Goal: Transaction & Acquisition: Purchase product/service

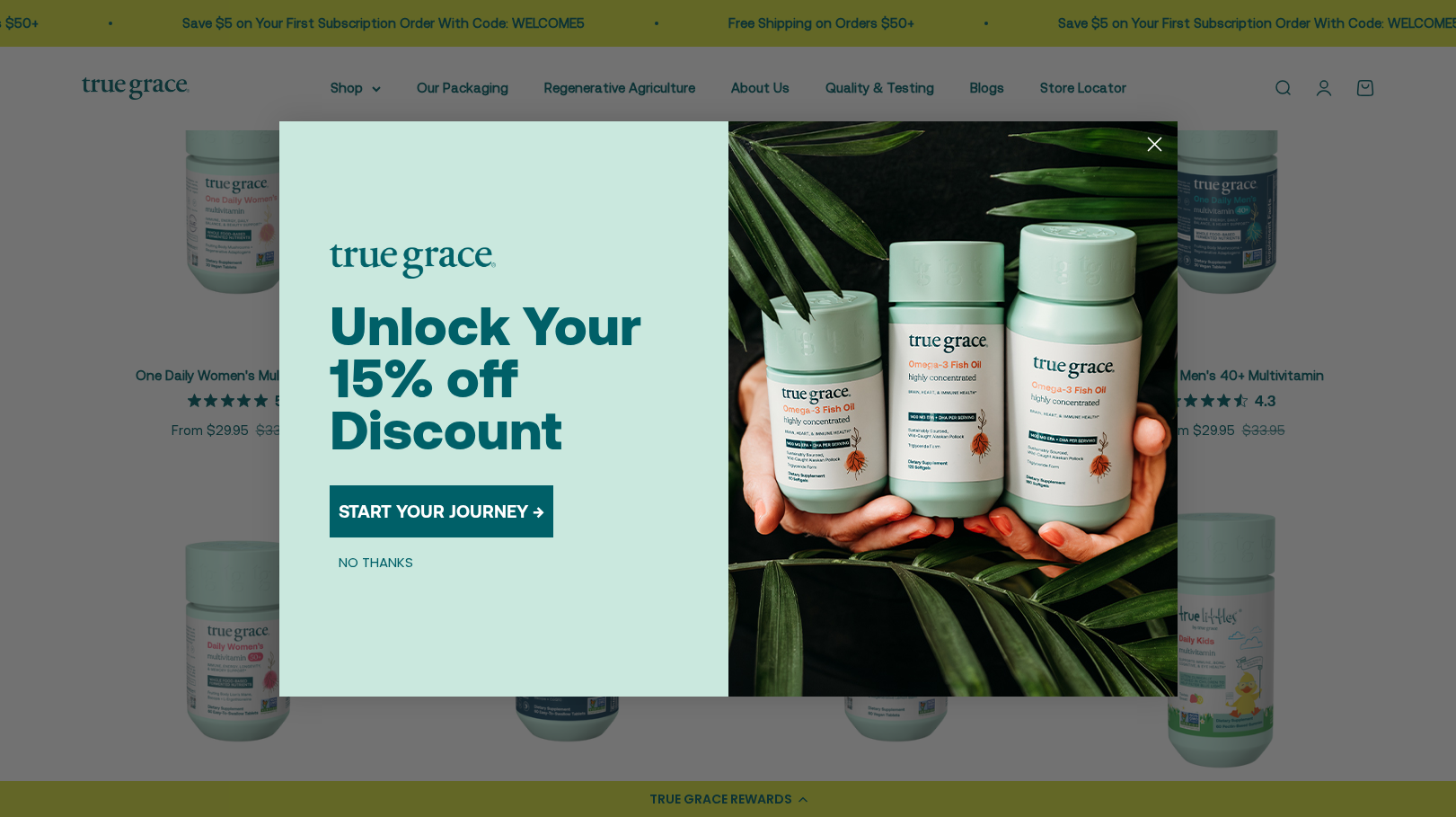
click at [475, 506] on button "START YOUR JOURNEY →" at bounding box center [441, 511] width 223 height 52
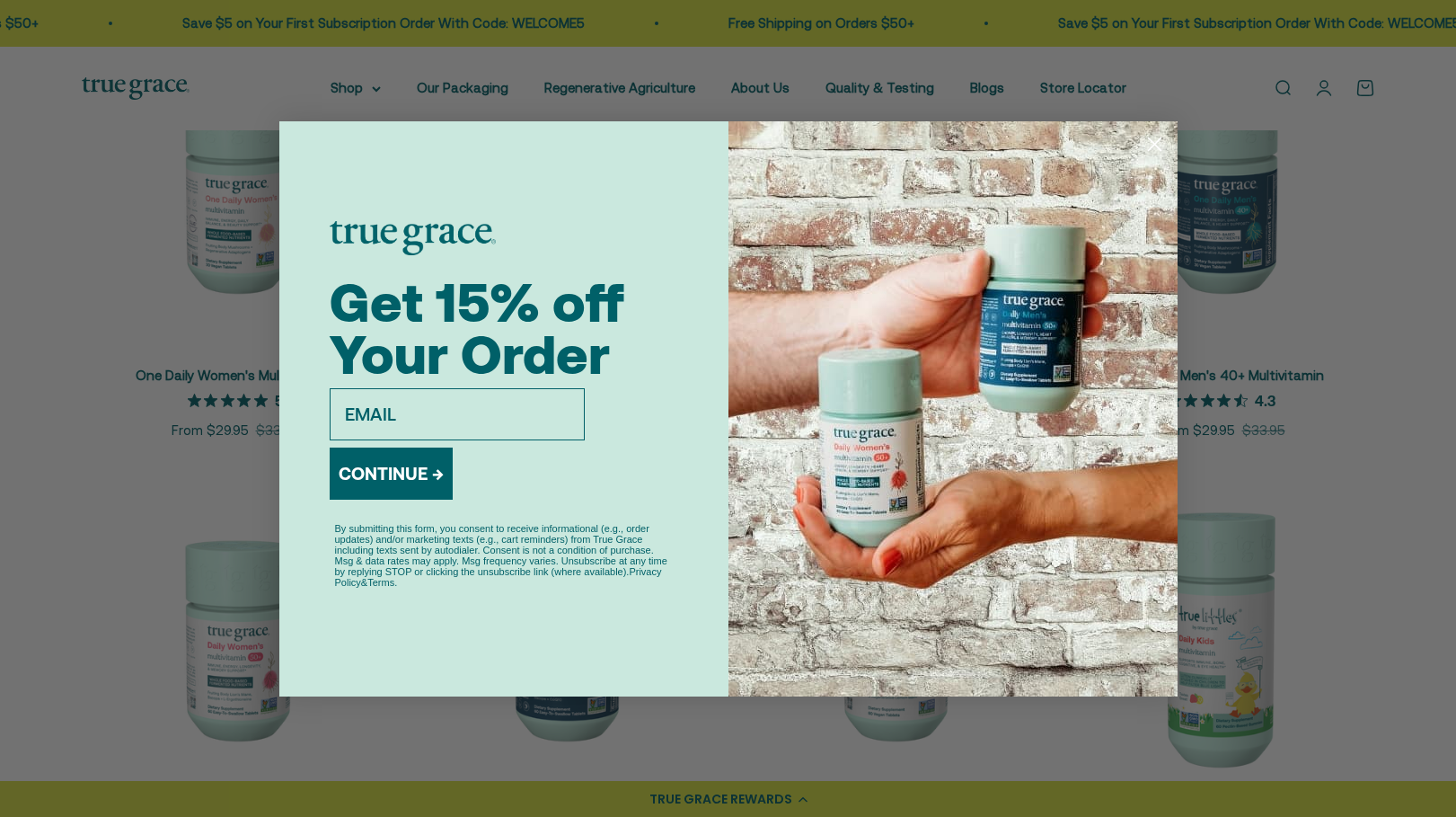
click at [473, 419] on input "email" at bounding box center [457, 413] width 255 height 52
type input "thuynh01@gmail.com"
click at [395, 474] on button "CONTINUE →" at bounding box center [391, 473] width 123 height 52
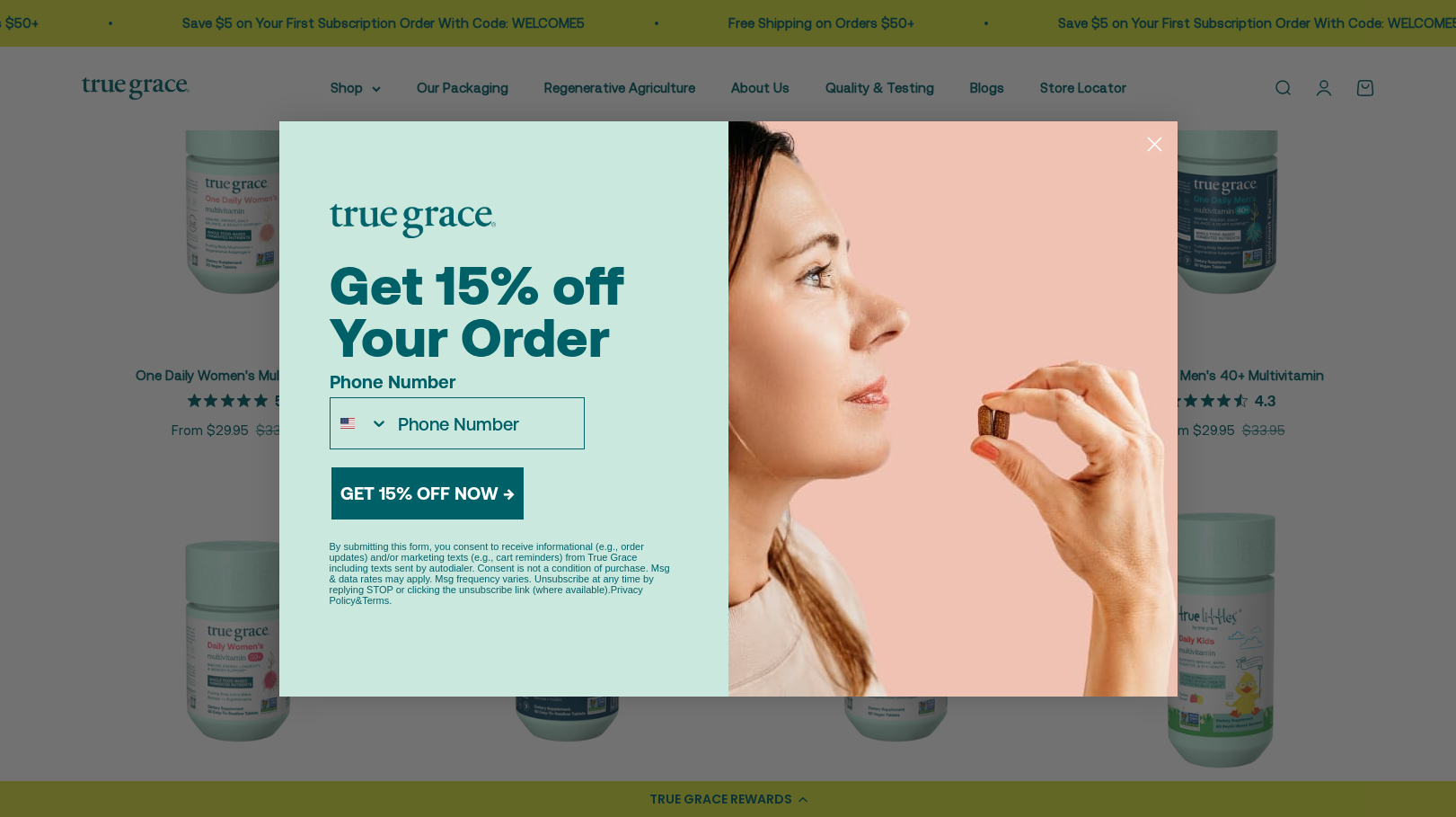
click at [496, 439] on input "Phone Number" at bounding box center [485, 423] width 194 height 51
type input "714-414-7187"
click at [462, 497] on button "GET 15% OFF NOW →" at bounding box center [427, 492] width 192 height 52
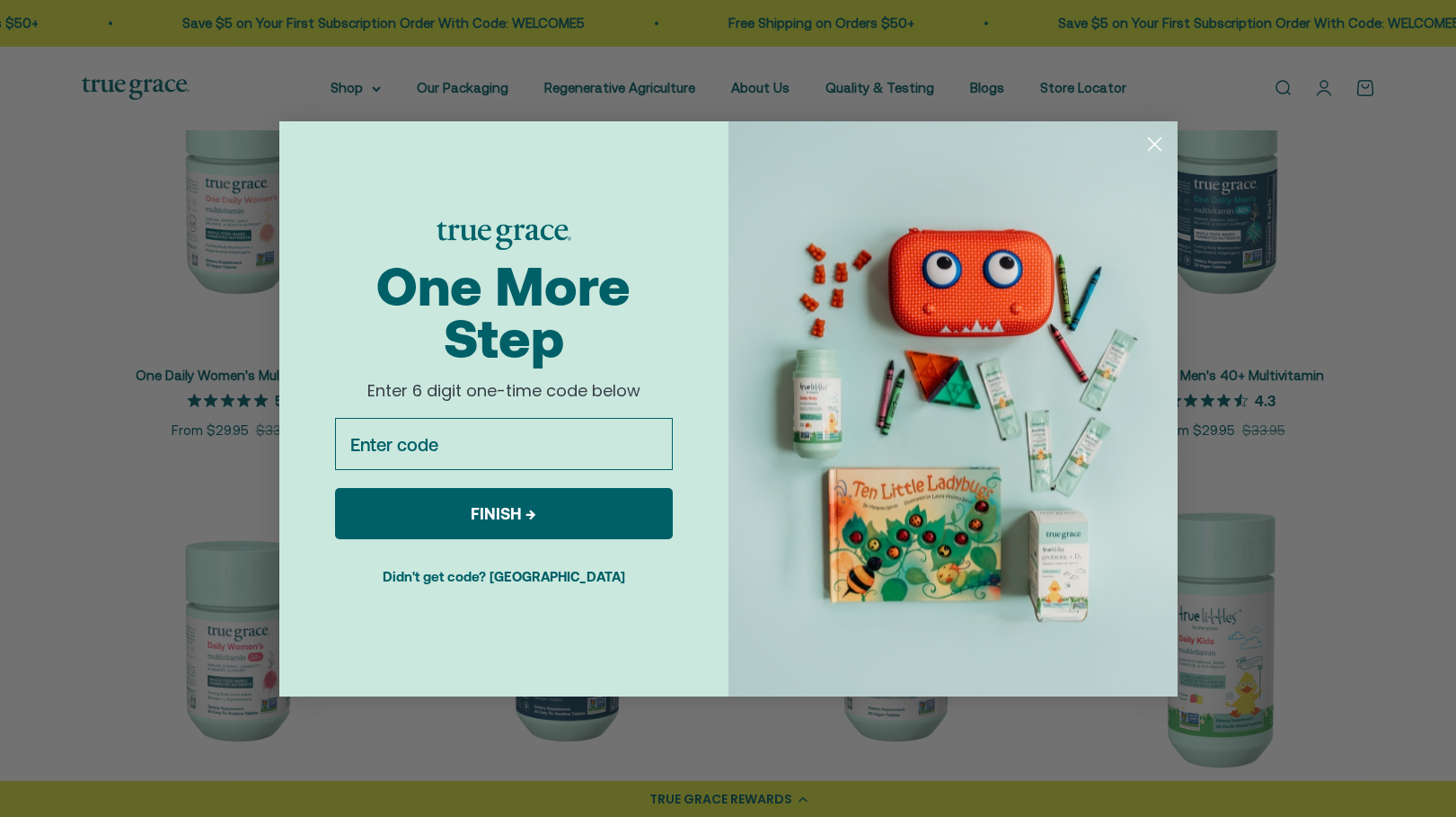
click at [546, 445] on input "Enter code" at bounding box center [504, 443] width 337 height 52
type input "794573"
click at [478, 509] on button "FINISH →" at bounding box center [504, 513] width 337 height 52
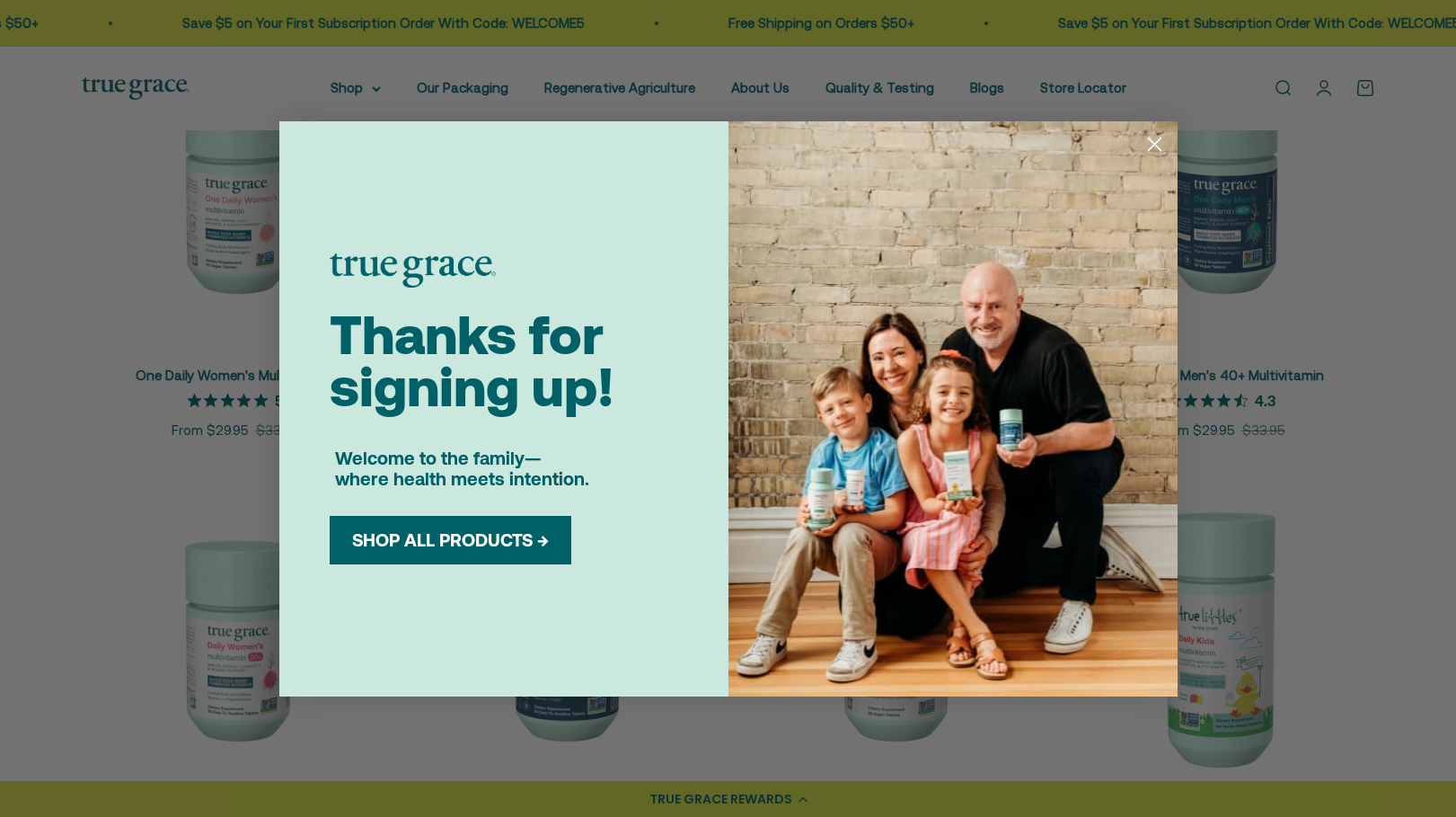
click at [447, 534] on button "SHOP ALL PRODUCTS →" at bounding box center [450, 540] width 214 height 21
click at [438, 545] on button "SHOP ALL PRODUCTS →" at bounding box center [450, 540] width 214 height 21
click at [1147, 143] on circle "Close dialog" at bounding box center [1153, 143] width 29 height 29
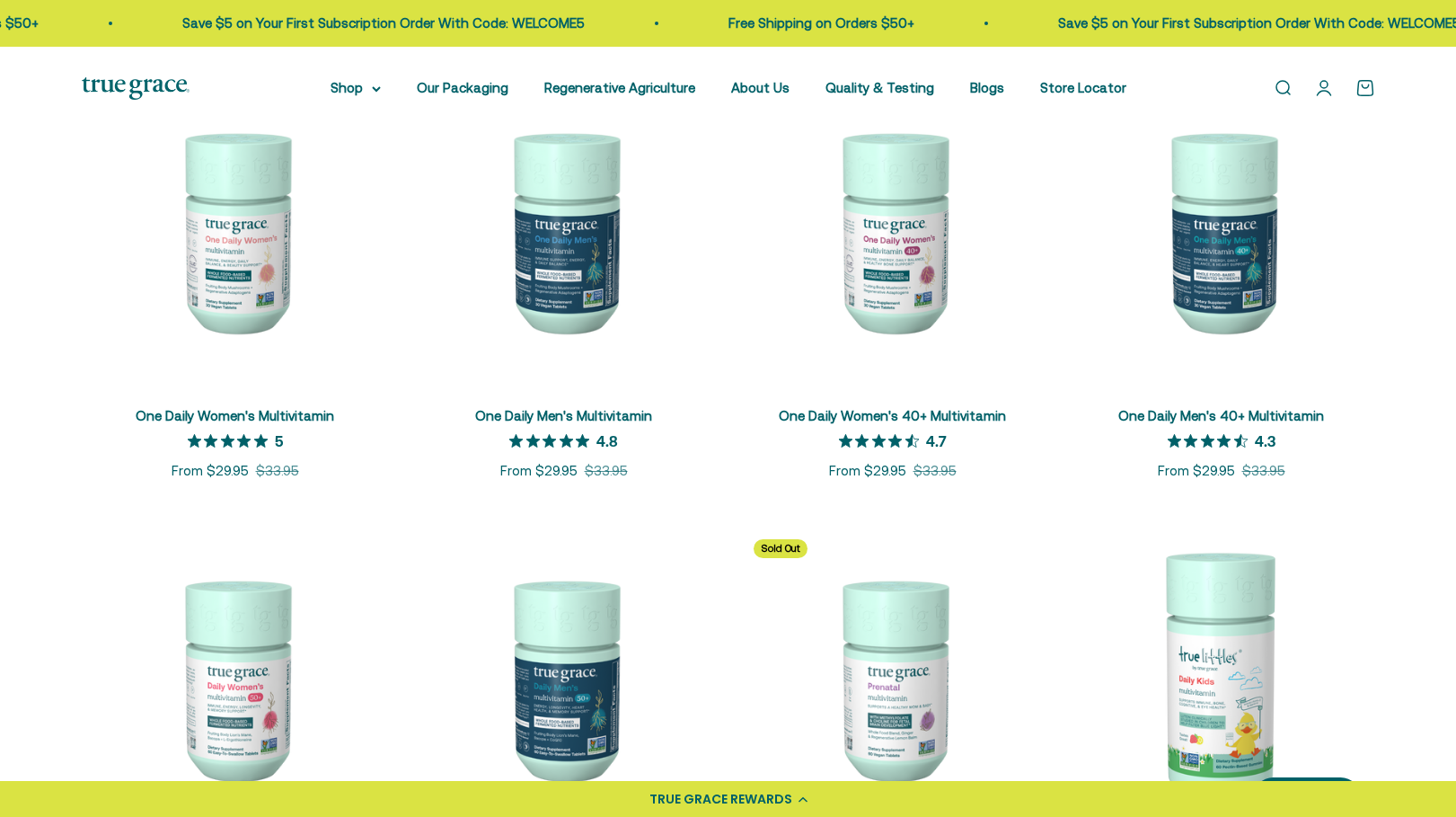
scroll to position [360, 0]
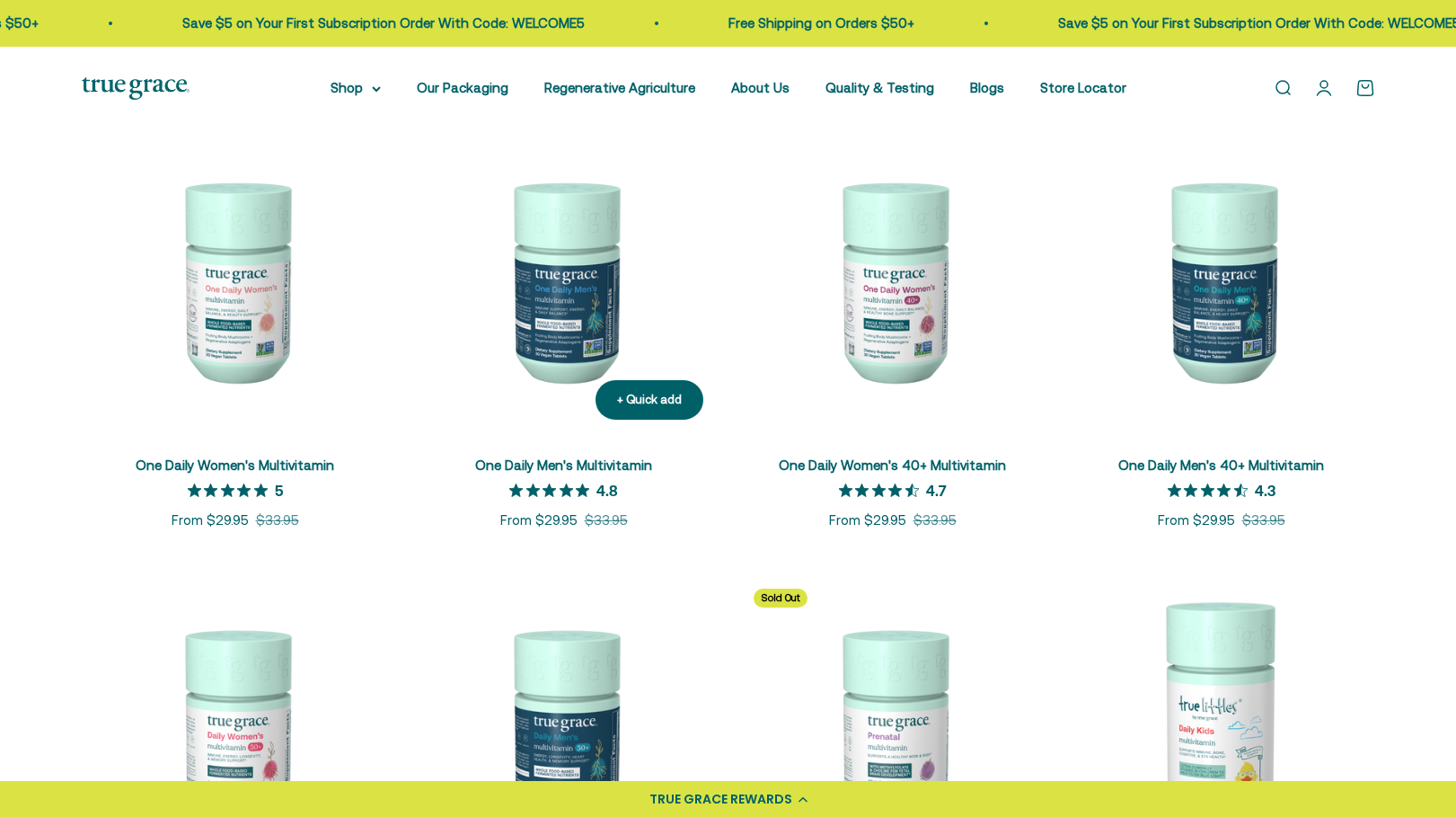
click at [563, 458] on link "One Daily Men's Multivitamin" at bounding box center [563, 465] width 177 height 16
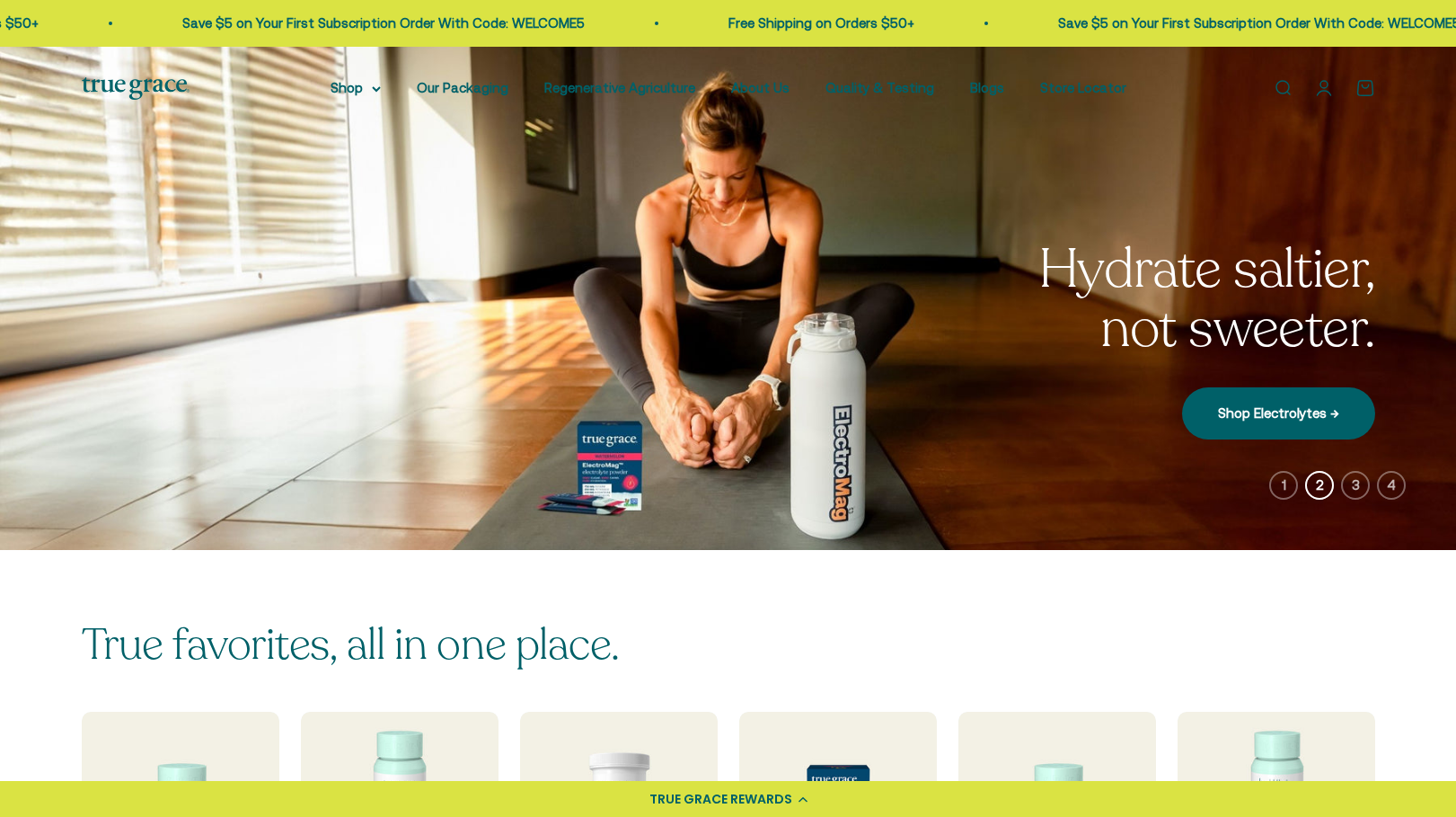
click at [1278, 94] on link "Open search" at bounding box center [1283, 88] width 19 height 19
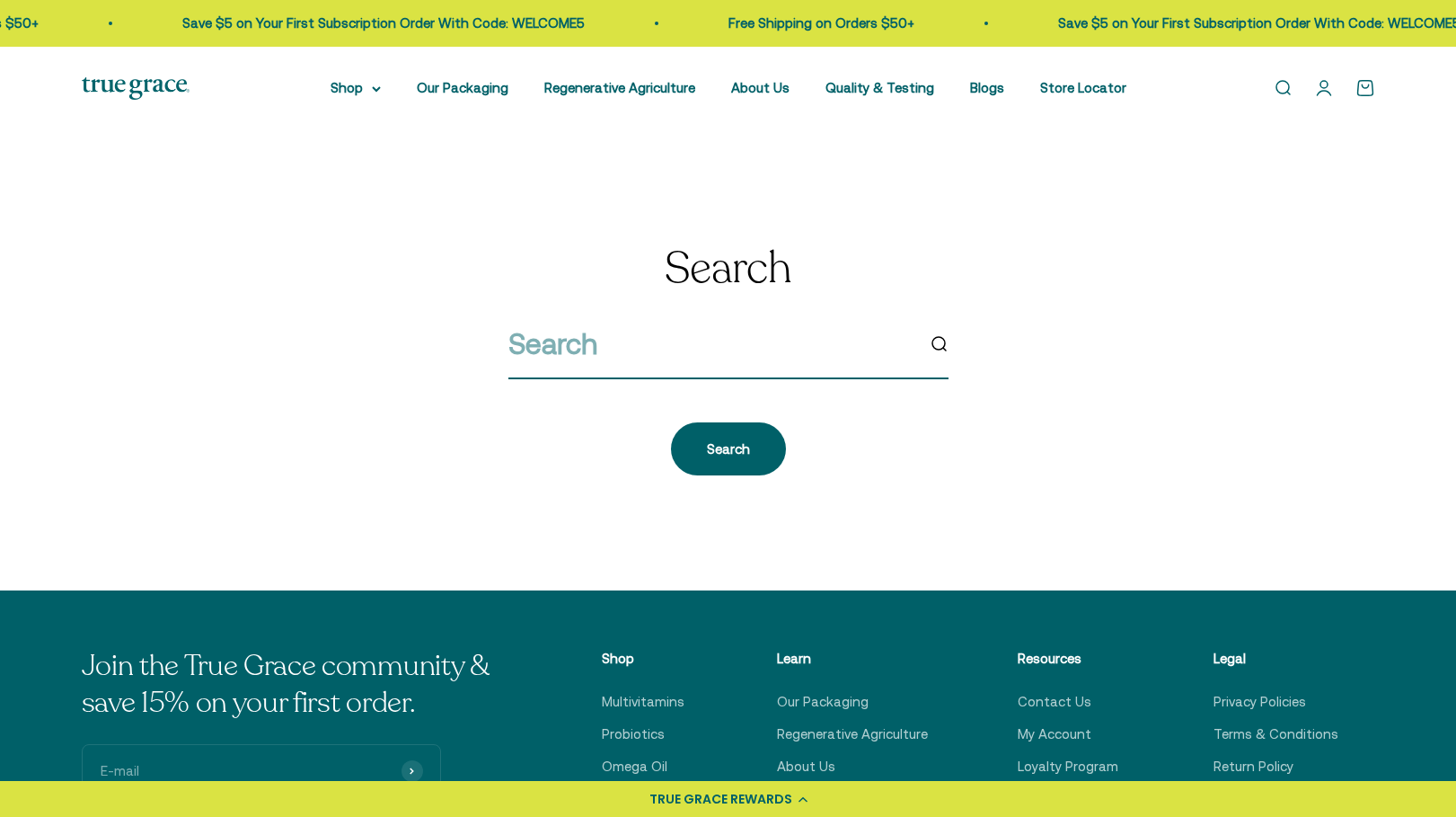
click at [733, 349] on input "search" at bounding box center [711, 343] width 405 height 46
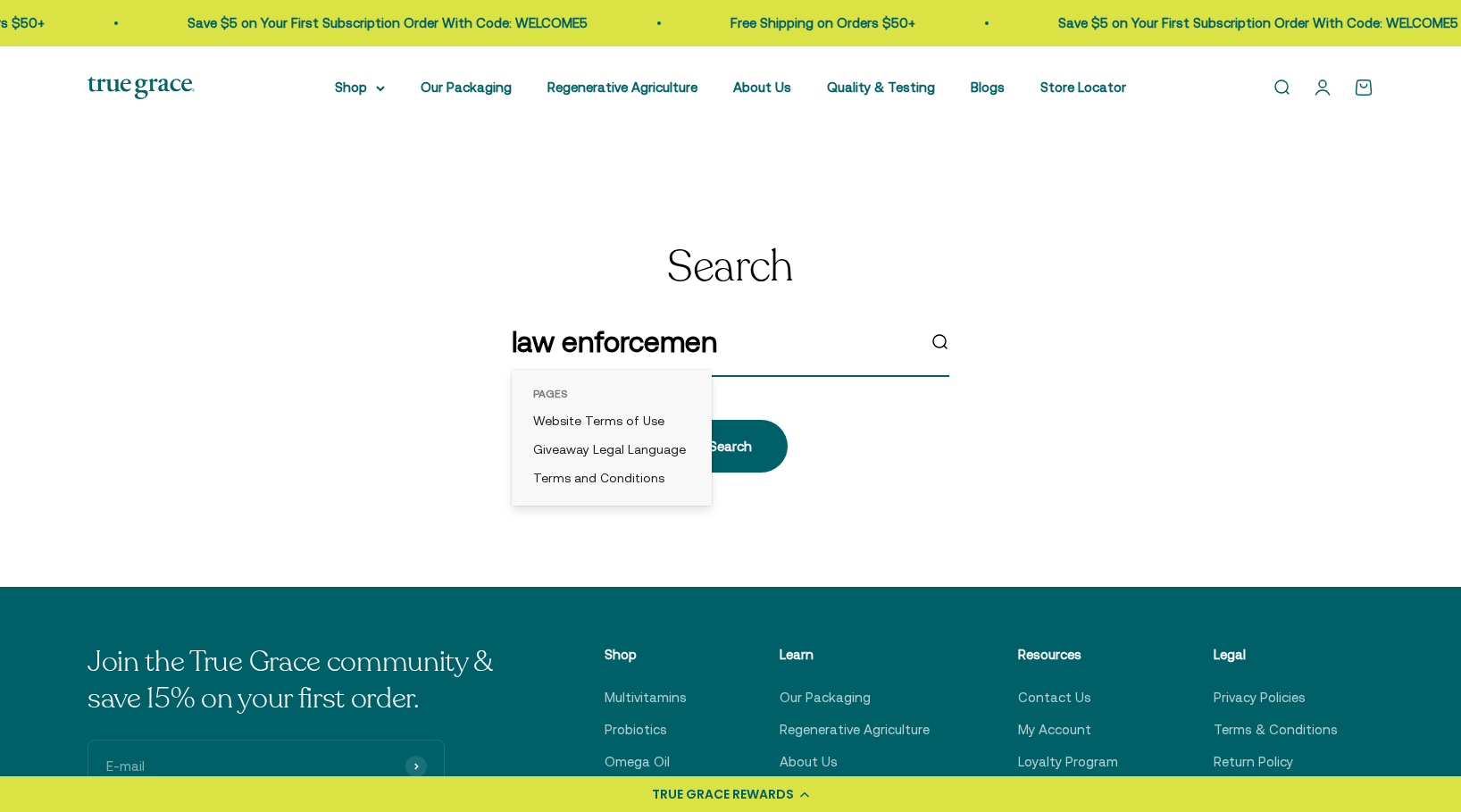
type input "law enforcement"
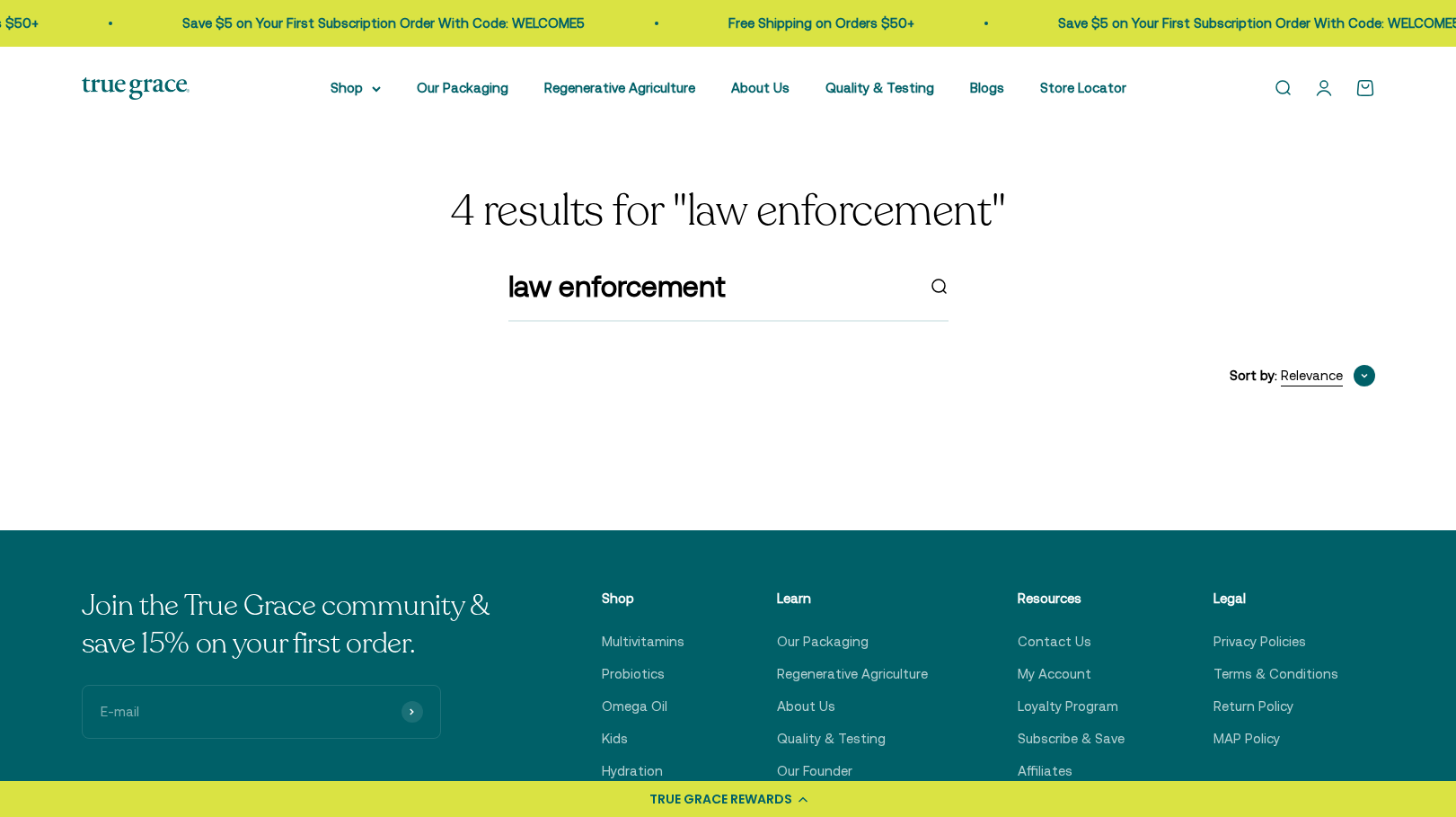
click at [1321, 373] on span "Relevance" at bounding box center [1312, 375] width 62 height 21
click at [1290, 374] on span "Relevance" at bounding box center [1312, 375] width 62 height 21
drag, startPoint x: 1266, startPoint y: 427, endPoint x: 1257, endPoint y: 429, distance: 9.2
click at [1266, 427] on span "Relevance" at bounding box center [1263, 432] width 62 height 21
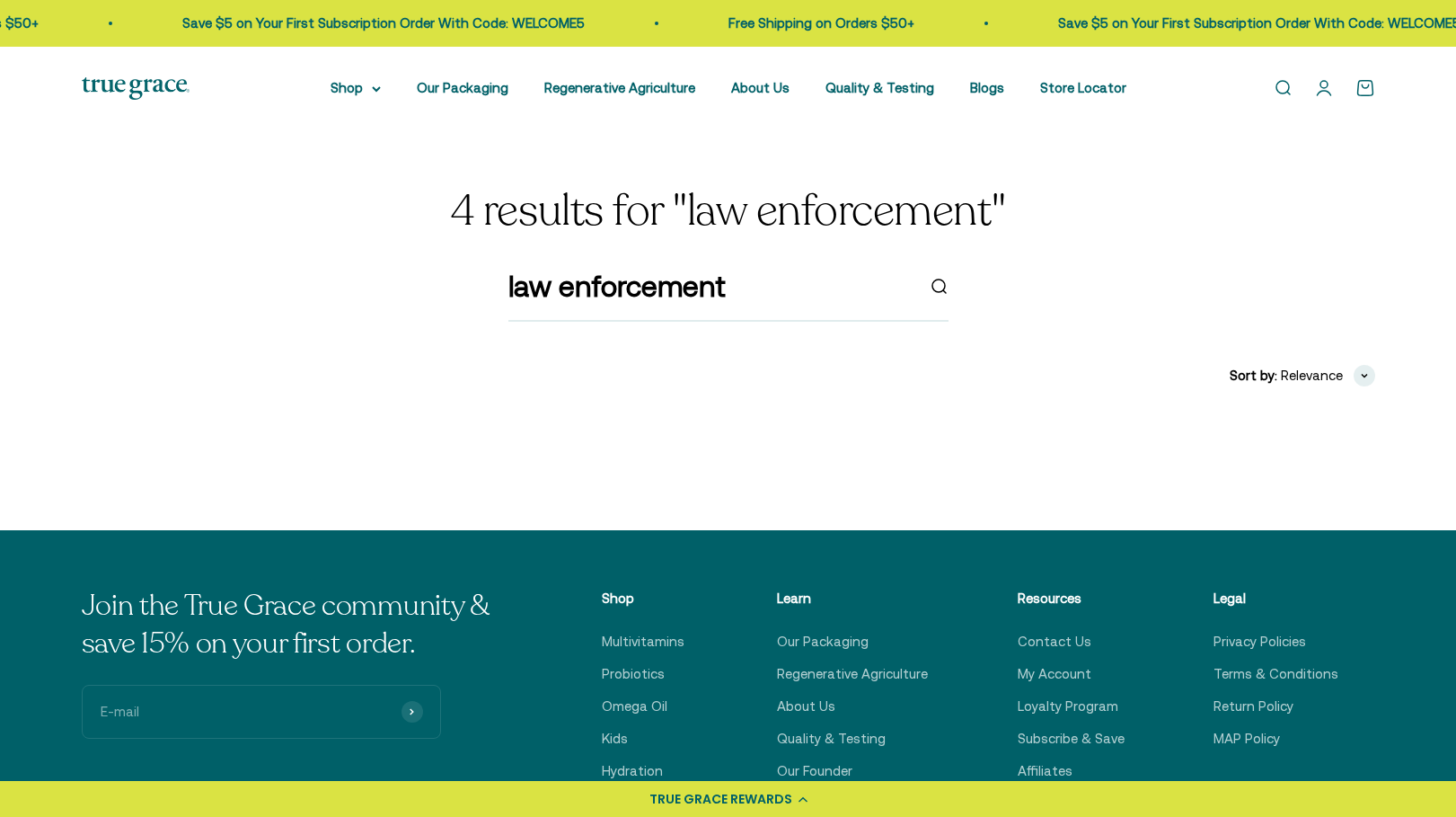
click at [933, 428] on product-list at bounding box center [728, 437] width 1293 height 43
click at [811, 294] on input "law enforcement" at bounding box center [711, 286] width 405 height 46
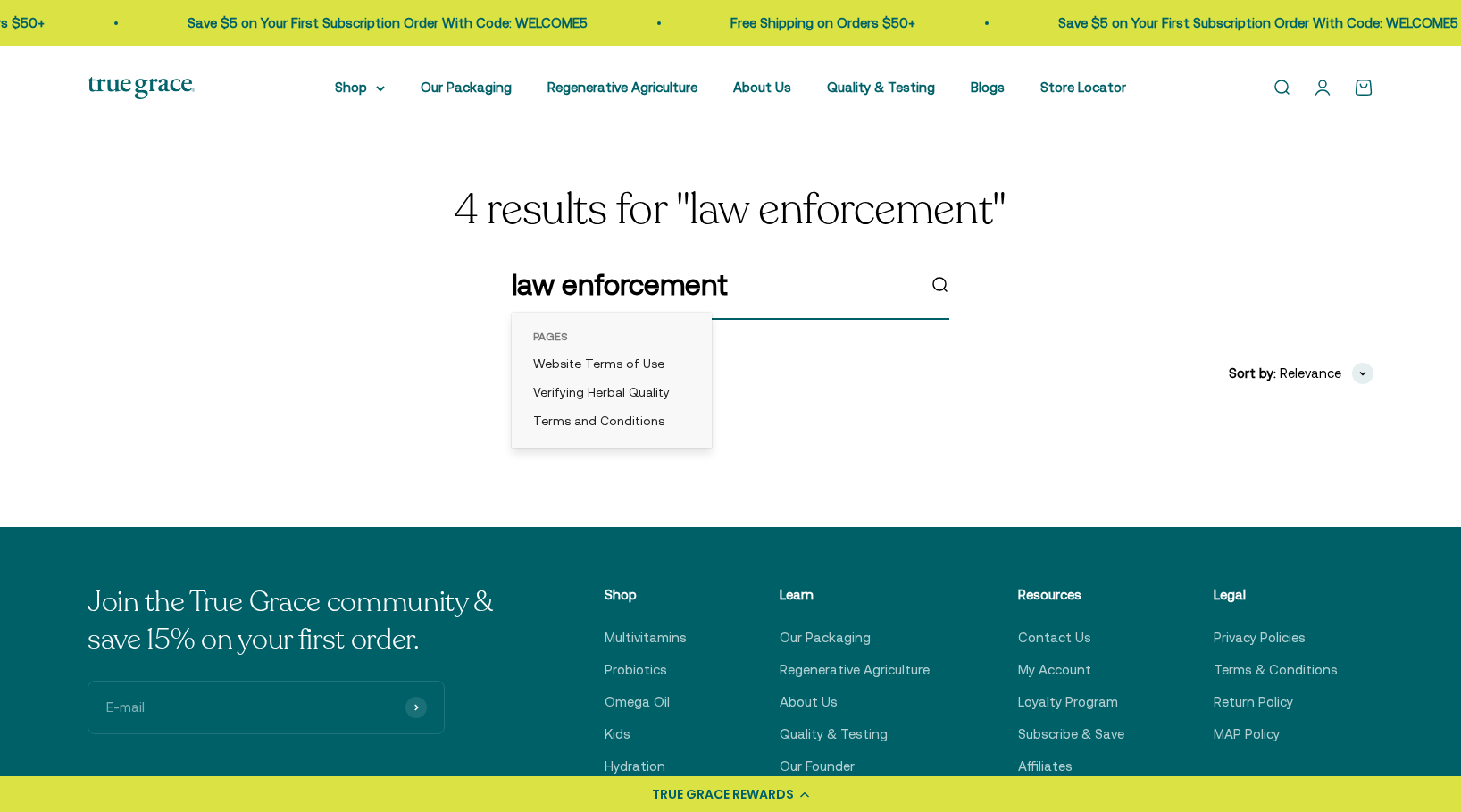
click at [807, 293] on input "law enforcement" at bounding box center [714, 284] width 403 height 46
drag, startPoint x: 807, startPoint y: 293, endPoint x: 157, endPoint y: 187, distance: 658.6
click at [157, 187] on div "4 results for "law enforcement" law enforcement" at bounding box center [730, 254] width 1286 height 134
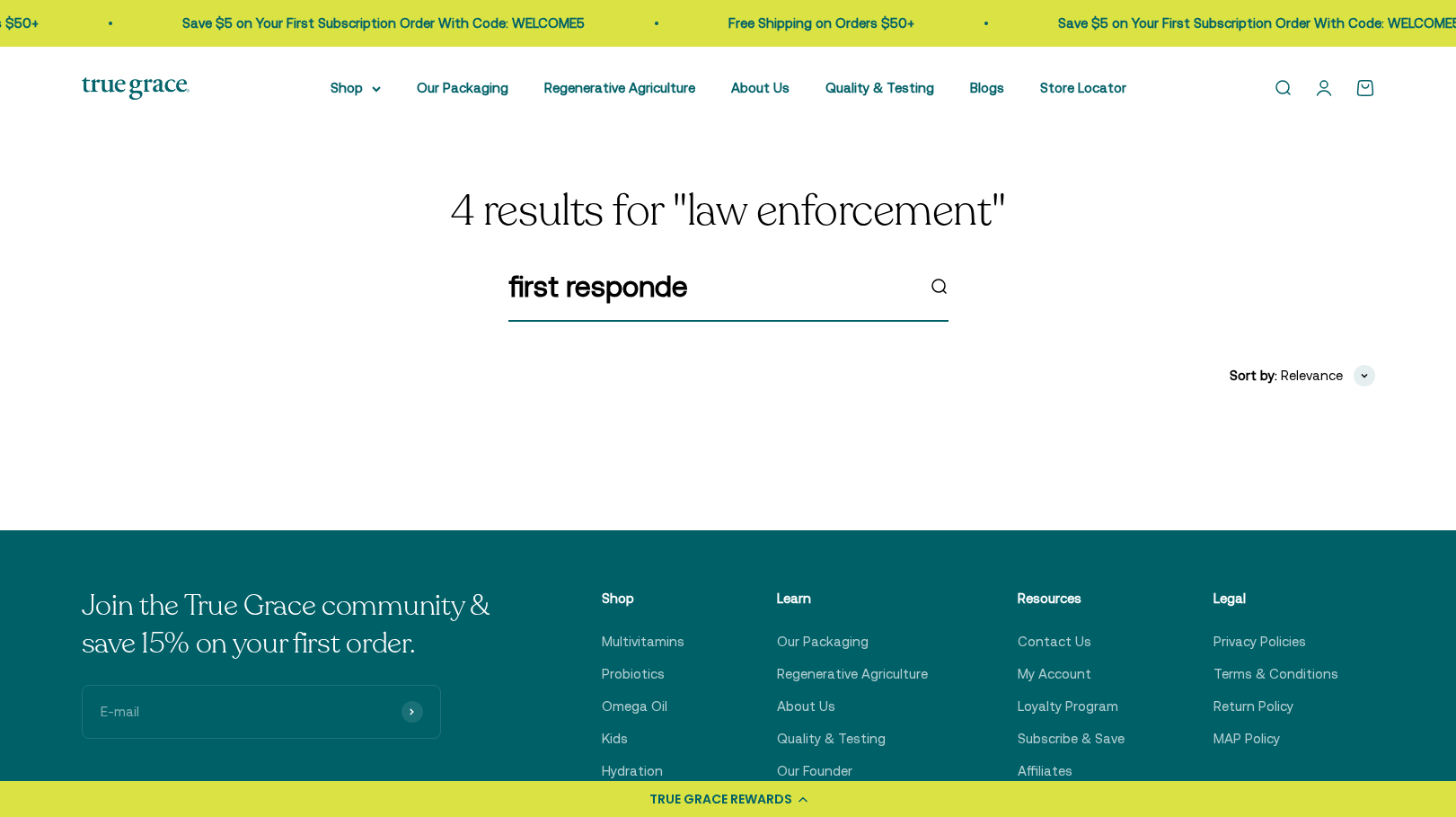
type input "first responder"
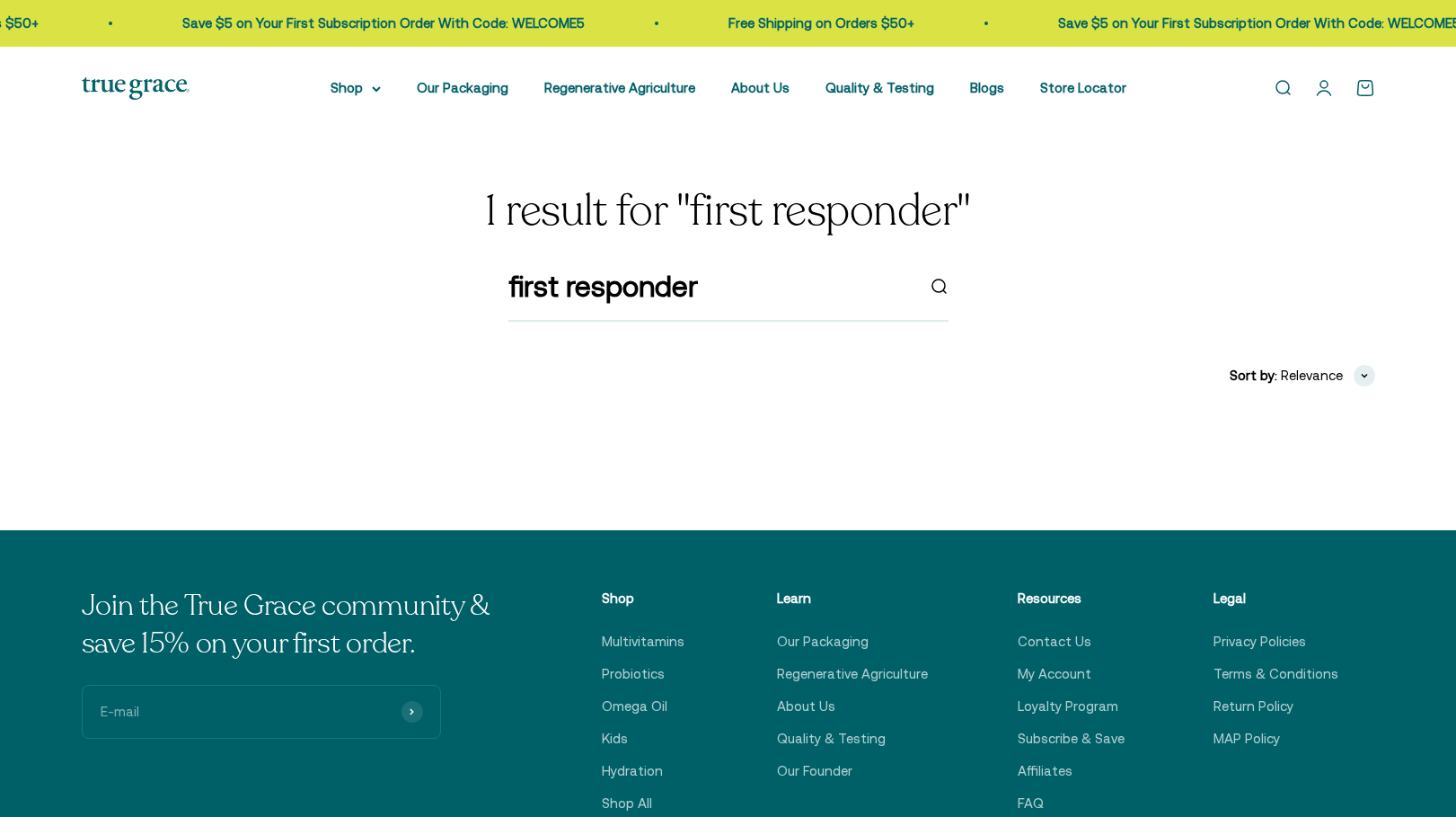
drag, startPoint x: 1046, startPoint y: 331, endPoint x: 1026, endPoint y: 326, distance: 20.6
click at [1043, 331] on div "1 result for "first responder" first responder Filters Sort by Relevance Price,…" at bounding box center [728, 324] width 1293 height 271
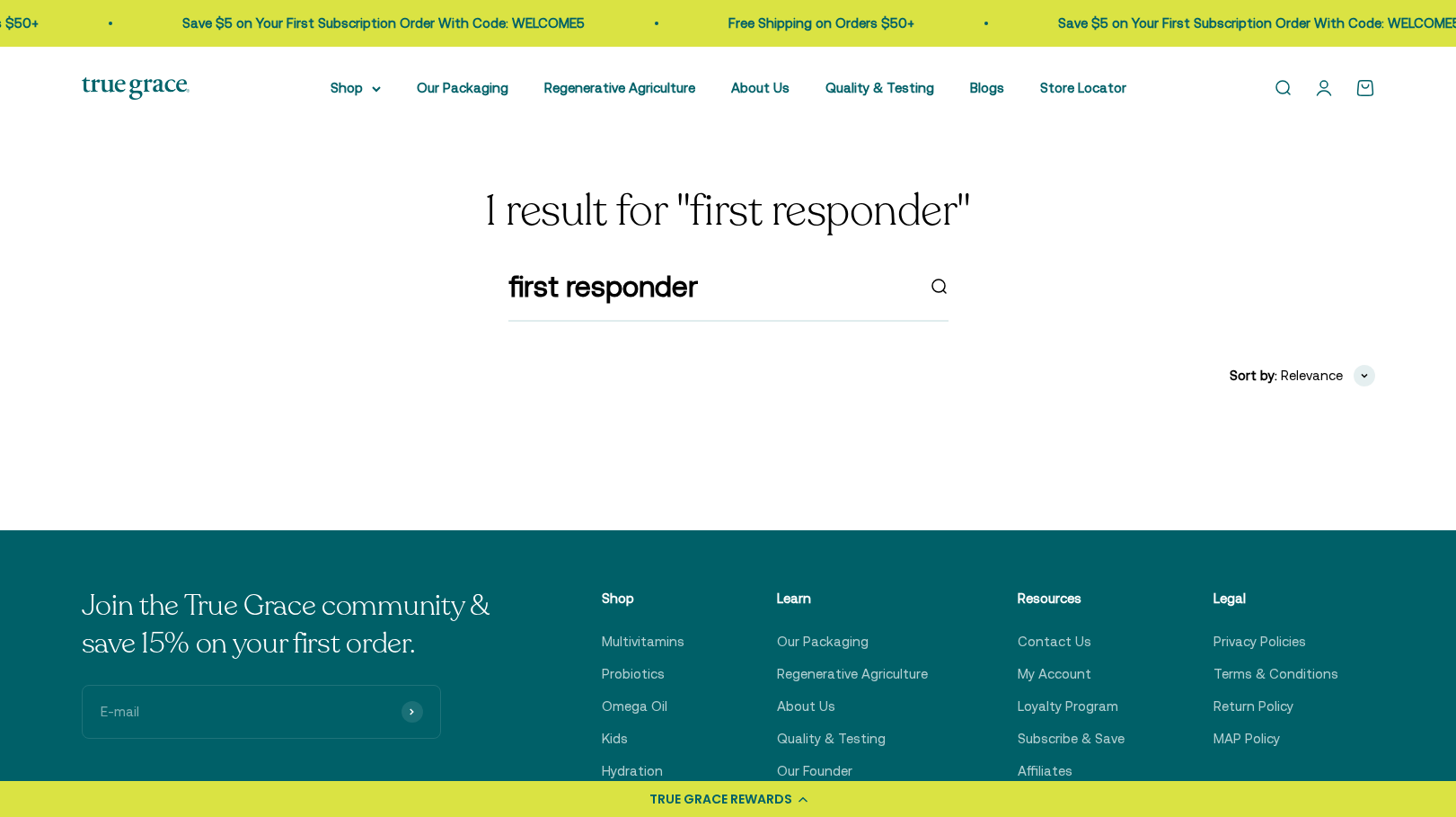
click at [158, 97] on img at bounding box center [135, 88] width 108 height 22
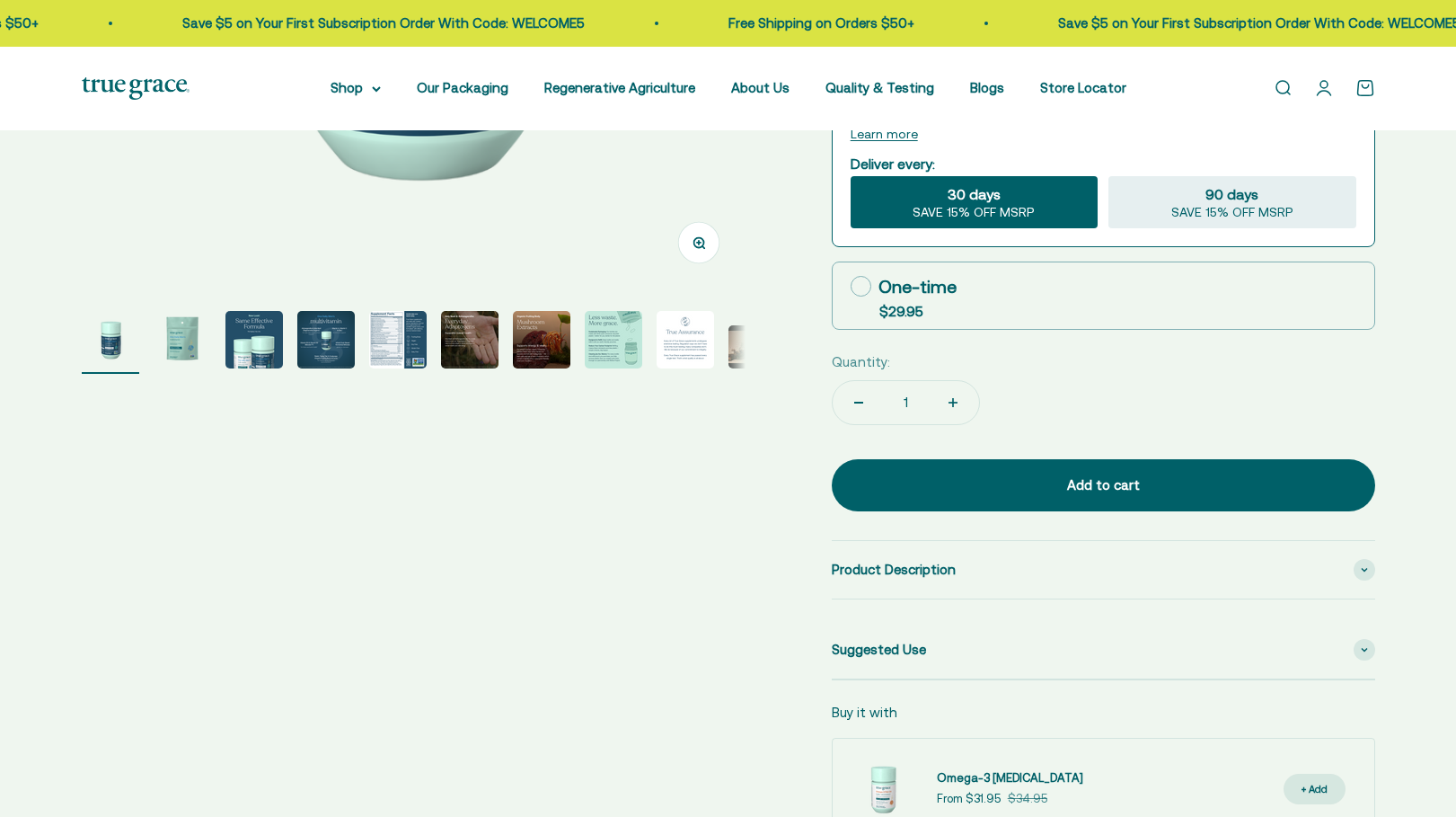
scroll to position [629, 0]
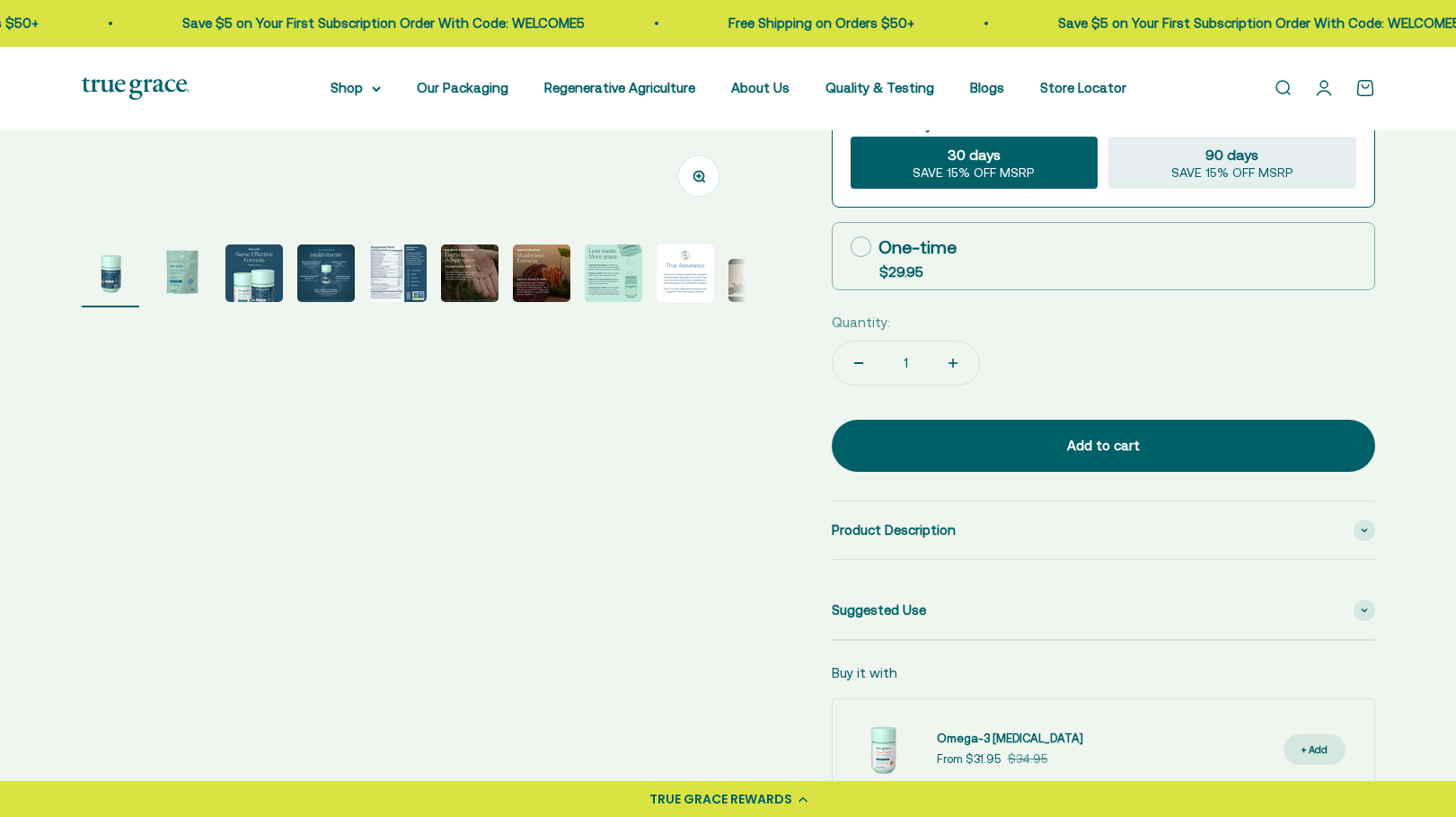
drag, startPoint x: 187, startPoint y: 277, endPoint x: 236, endPoint y: 274, distance: 49.1
click at [187, 277] on img "Go to item 2" at bounding box center [182, 273] width 57 height 58
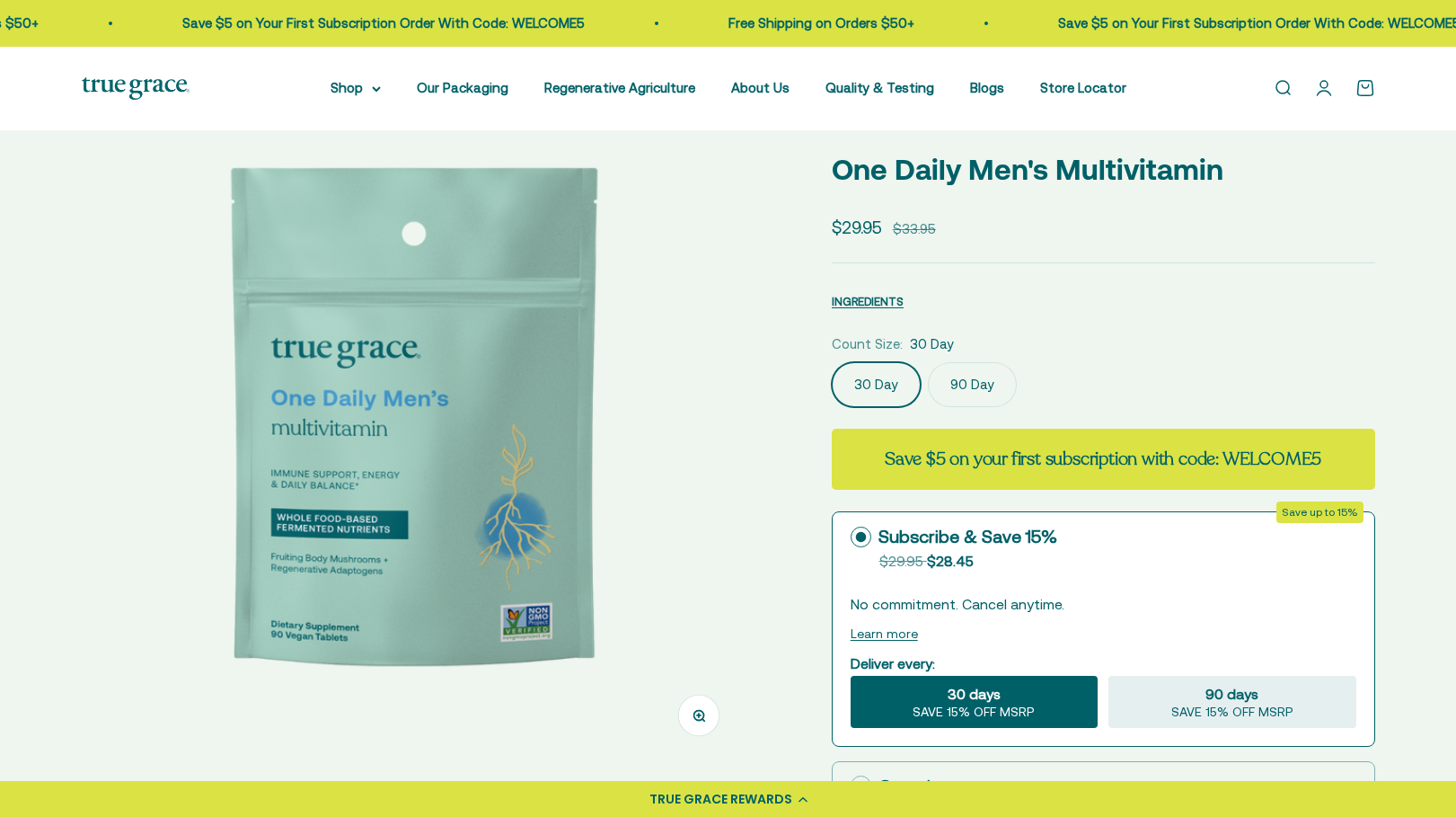
scroll to position [179, 0]
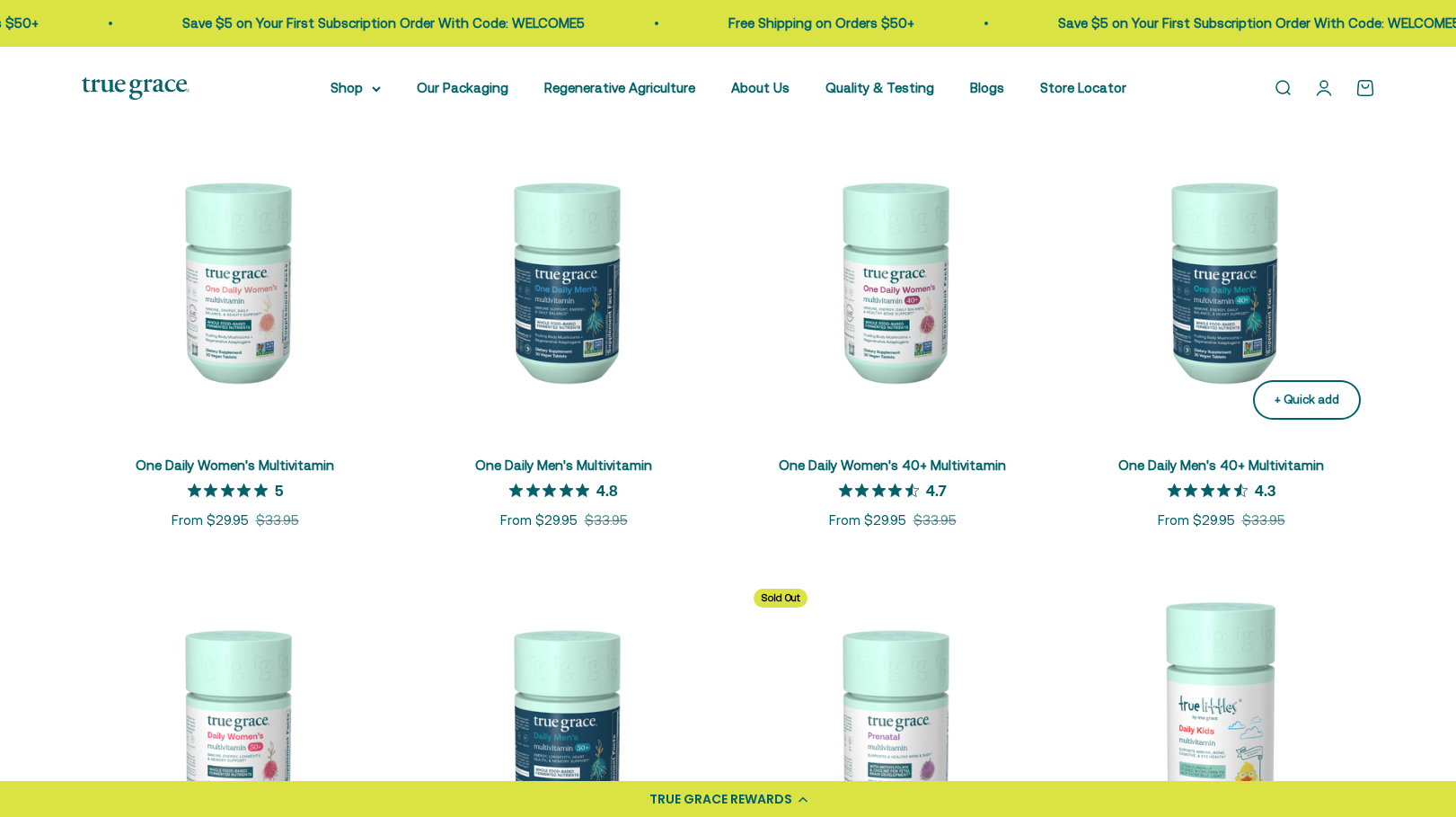
click at [1313, 406] on div "+ Quick add" at bounding box center [1306, 400] width 64 height 19
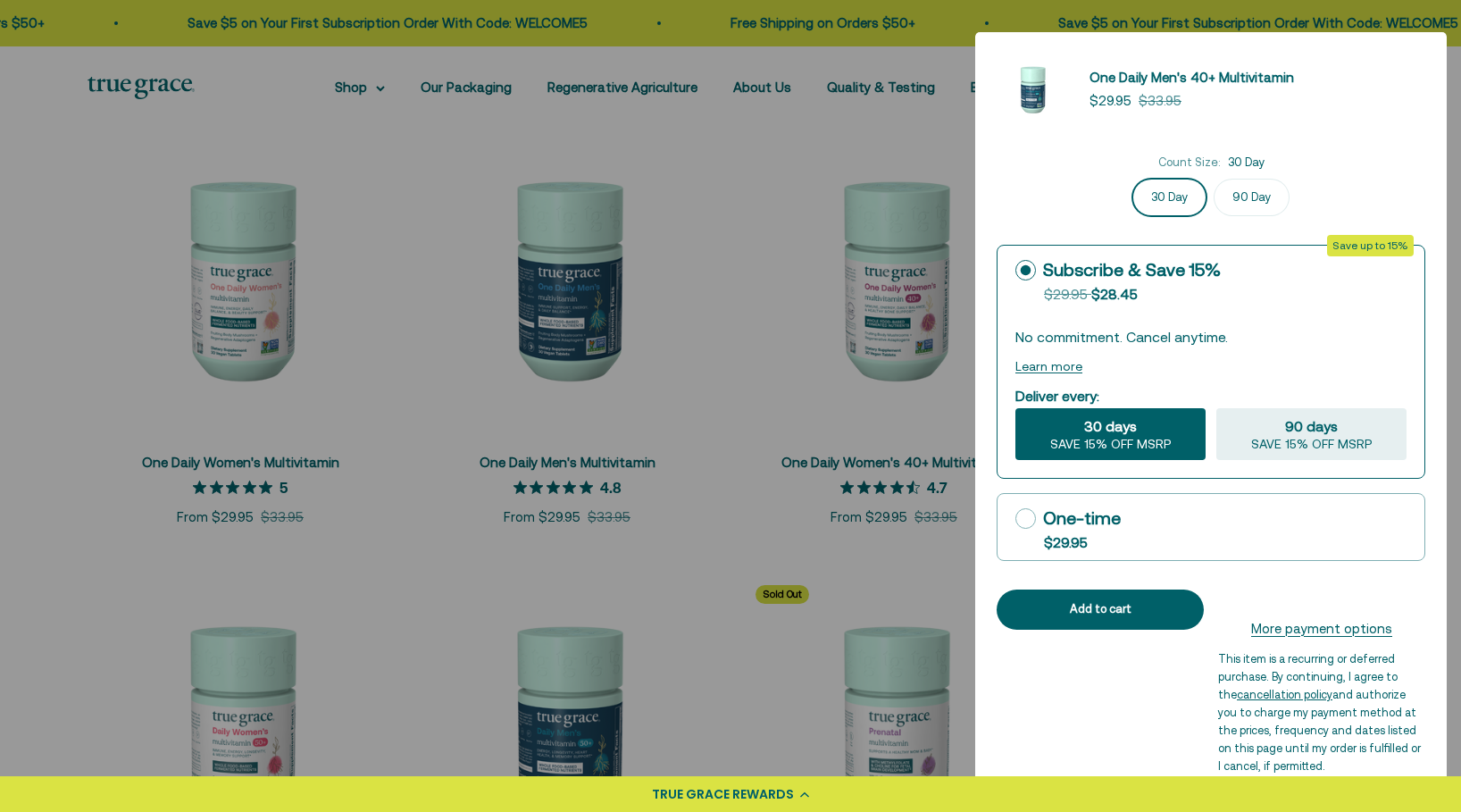
click at [1073, 532] on div "$29.95" at bounding box center [1065, 542] width 44 height 21
click at [1016, 518] on input "One-time $29.95" at bounding box center [1015, 517] width 1 height 1
radio input "true"
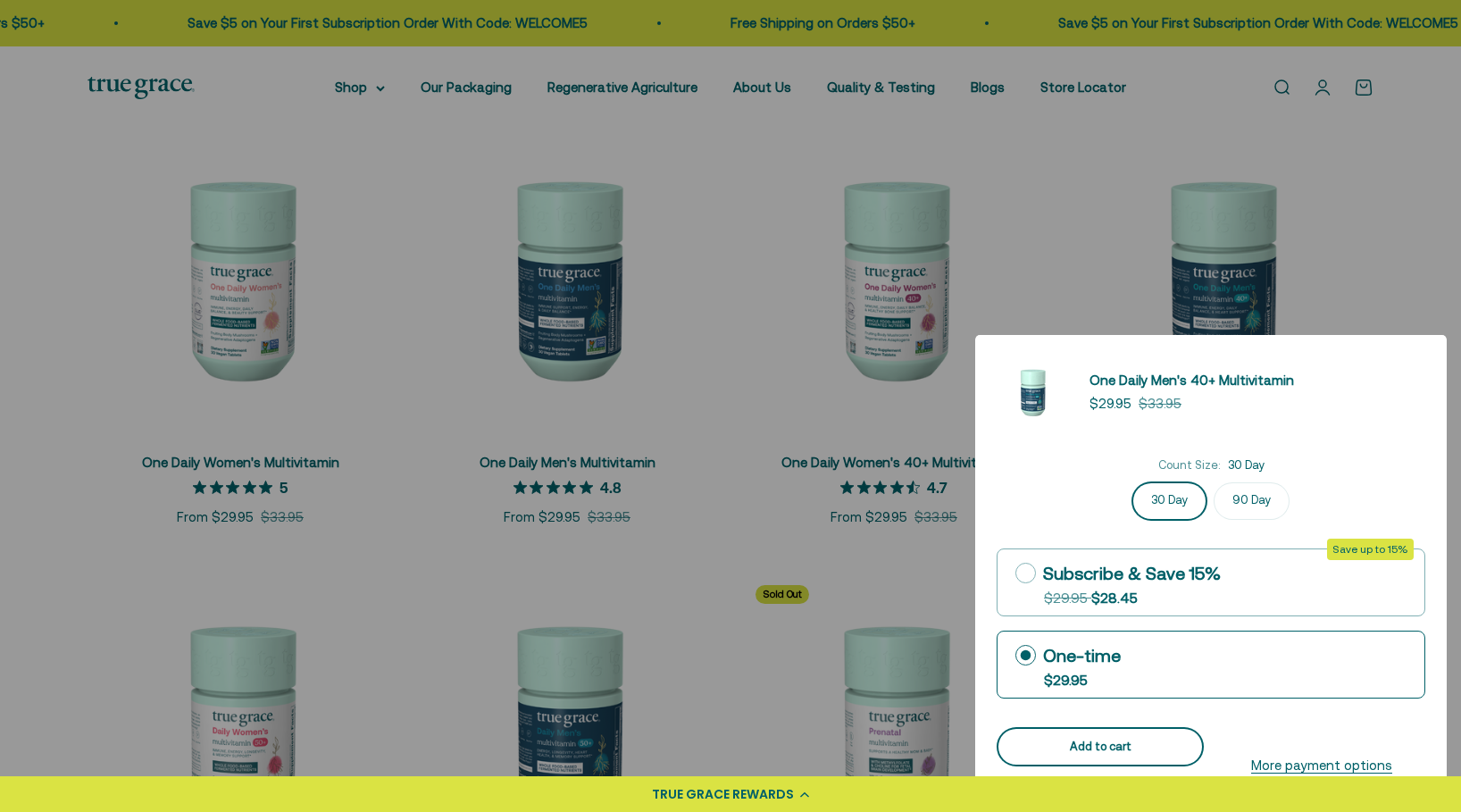
click at [1165, 745] on div "Add to cart" at bounding box center [1100, 746] width 165 height 18
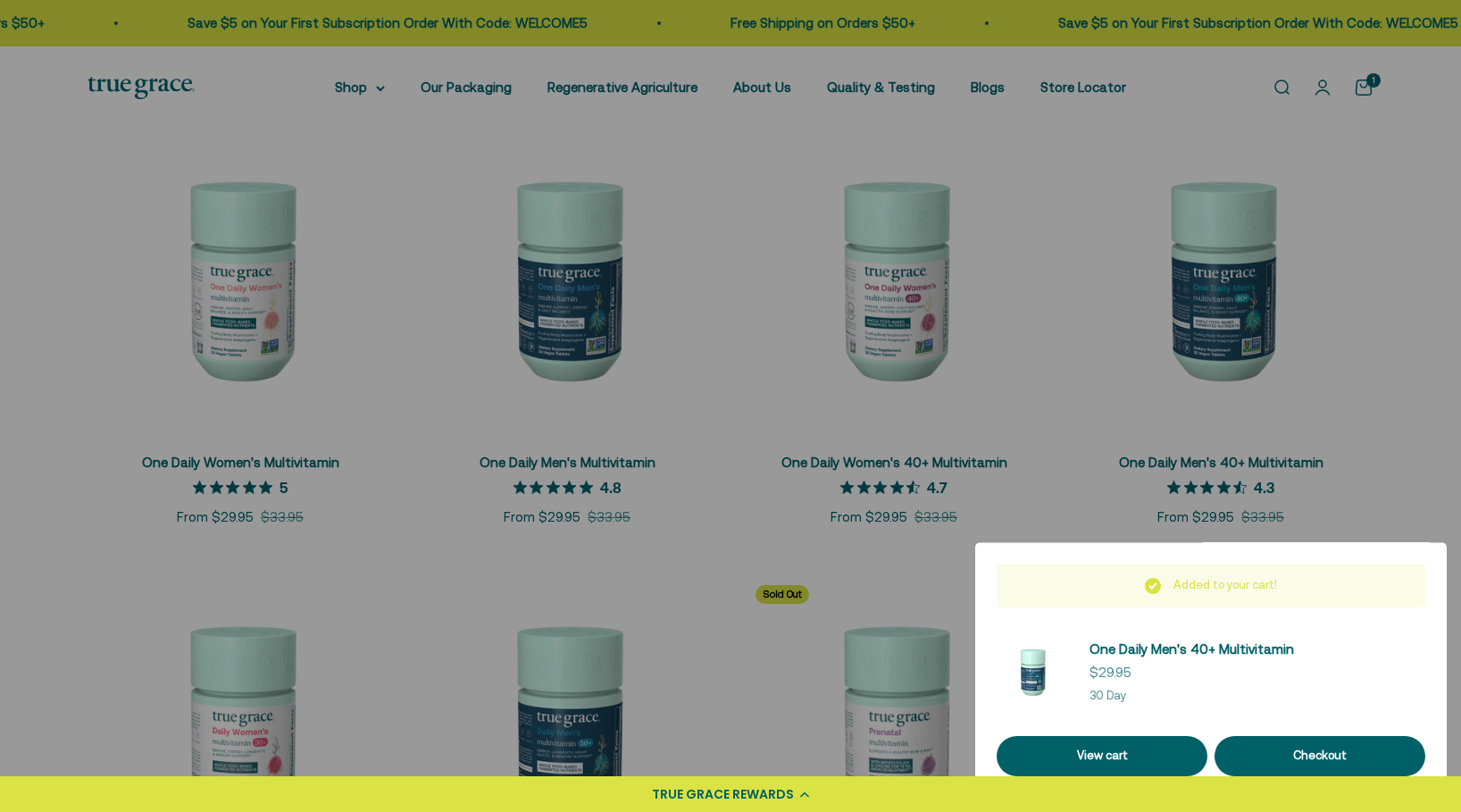
click at [1049, 453] on div at bounding box center [730, 406] width 1461 height 812
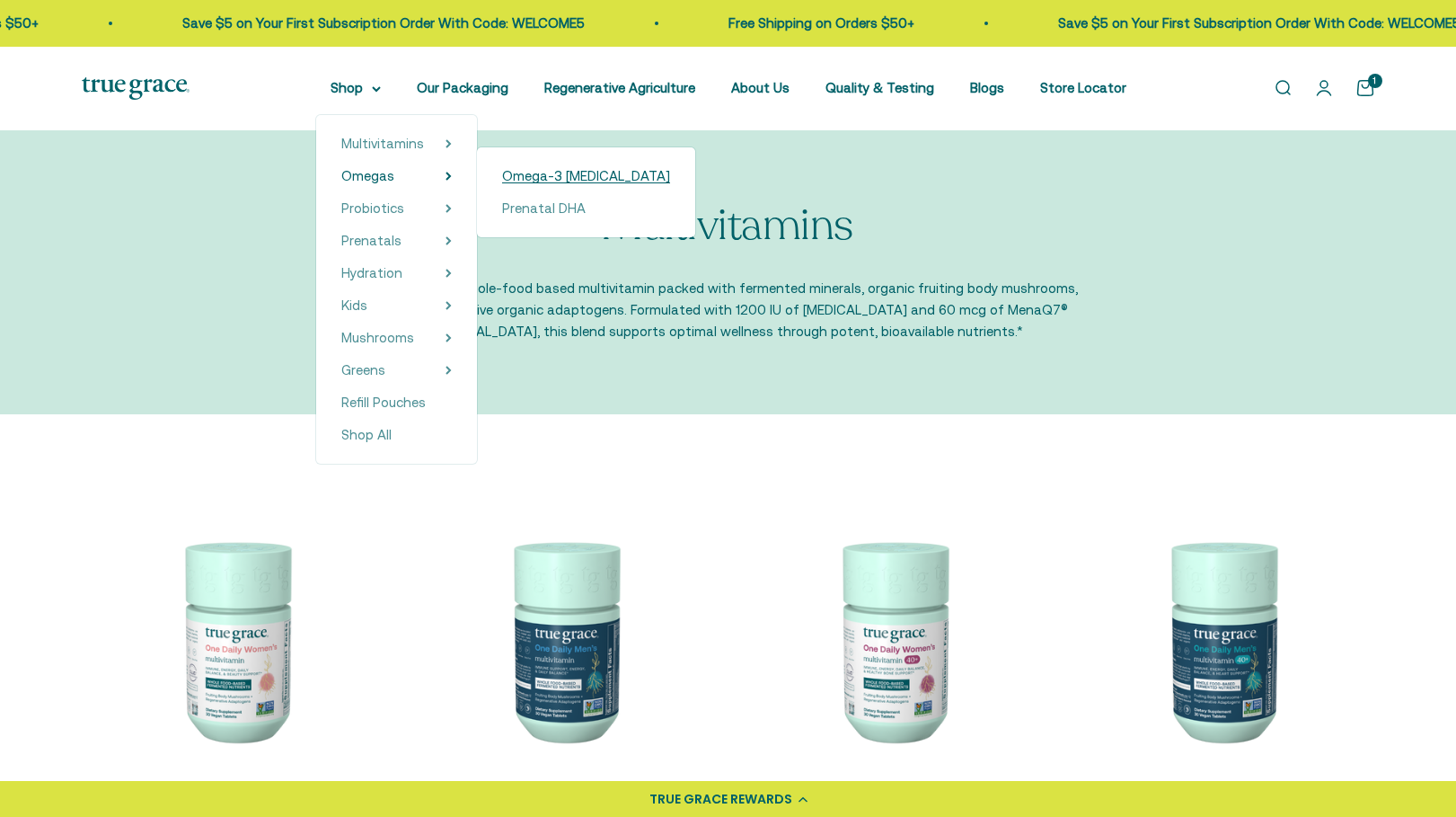
click at [563, 175] on span "Omega-3 [MEDICAL_DATA]" at bounding box center [586, 175] width 168 height 16
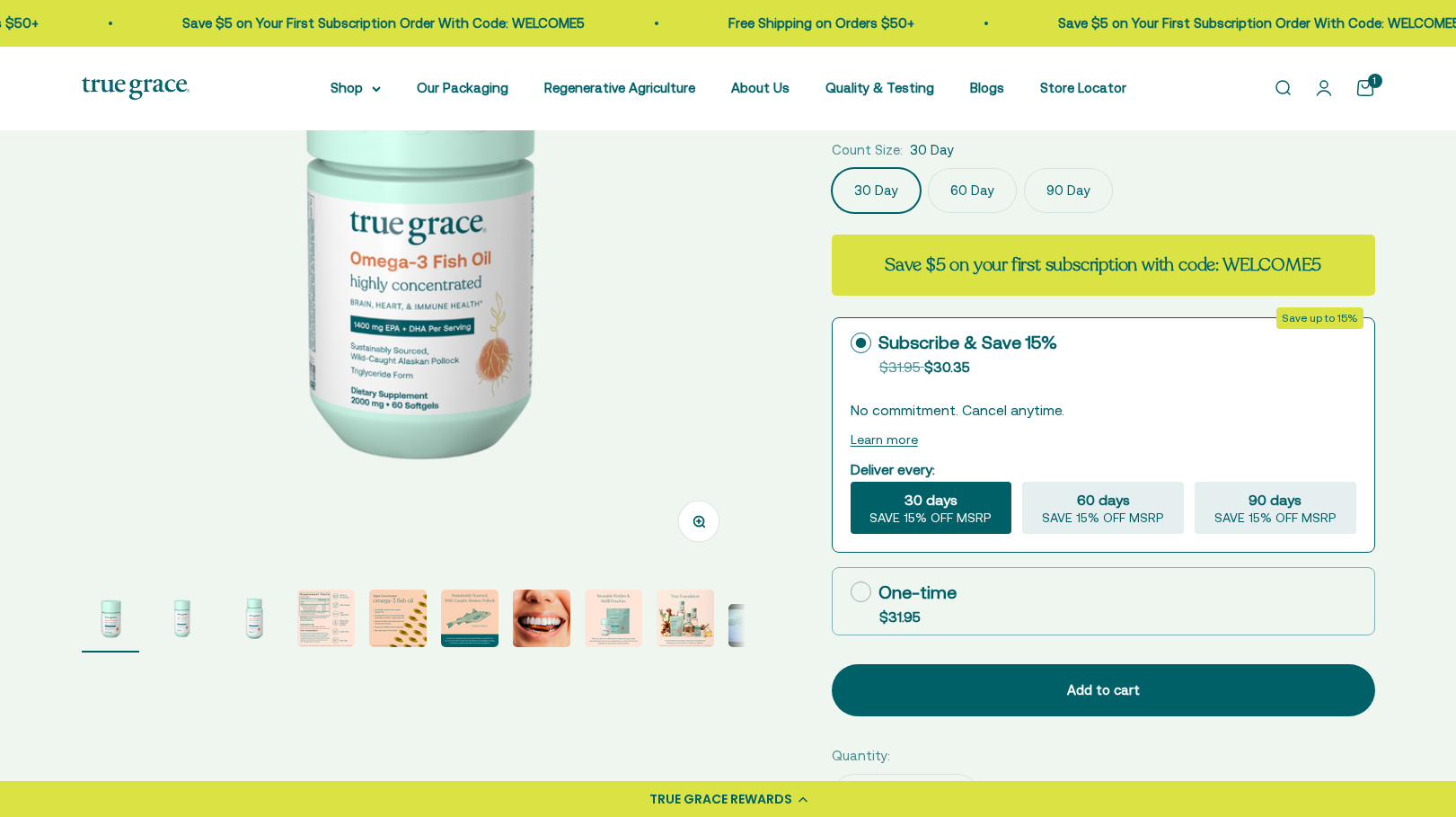
scroll to position [360, 0]
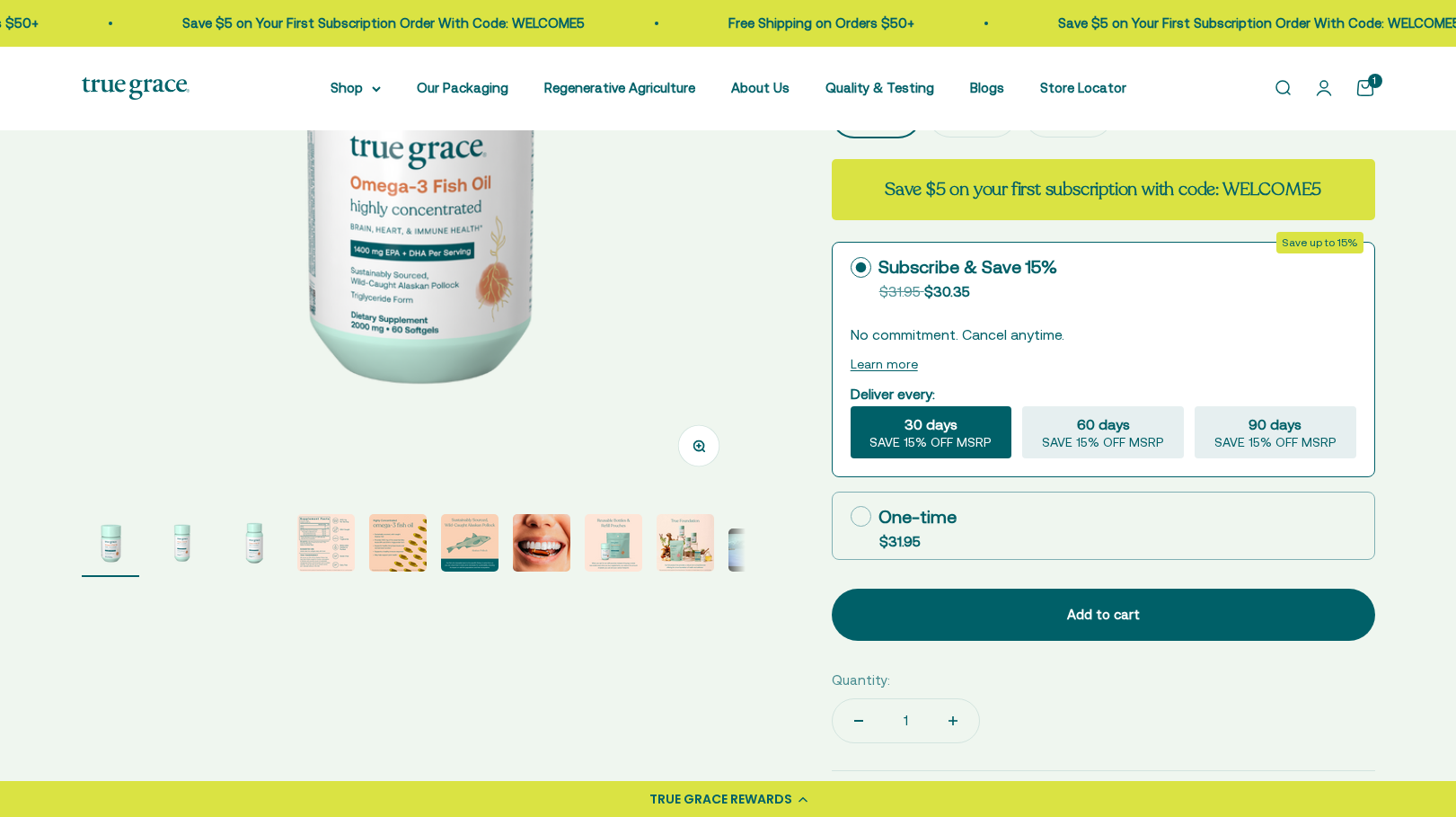
click at [862, 515] on icon at bounding box center [861, 516] width 20 height 20
click at [851, 516] on input "One-time $31.95" at bounding box center [850, 516] width 1 height 1
radio input "true"
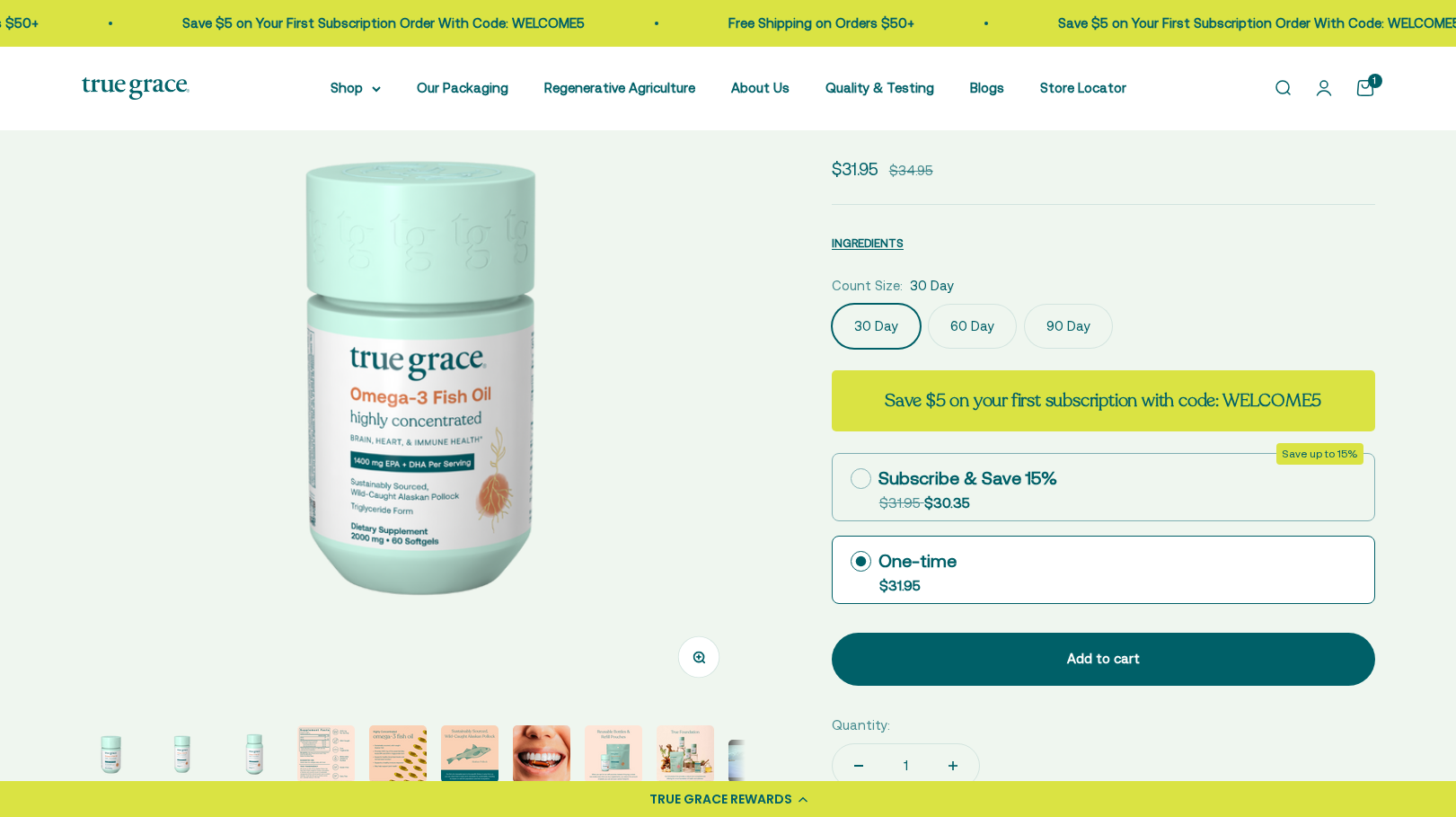
scroll to position [179, 0]
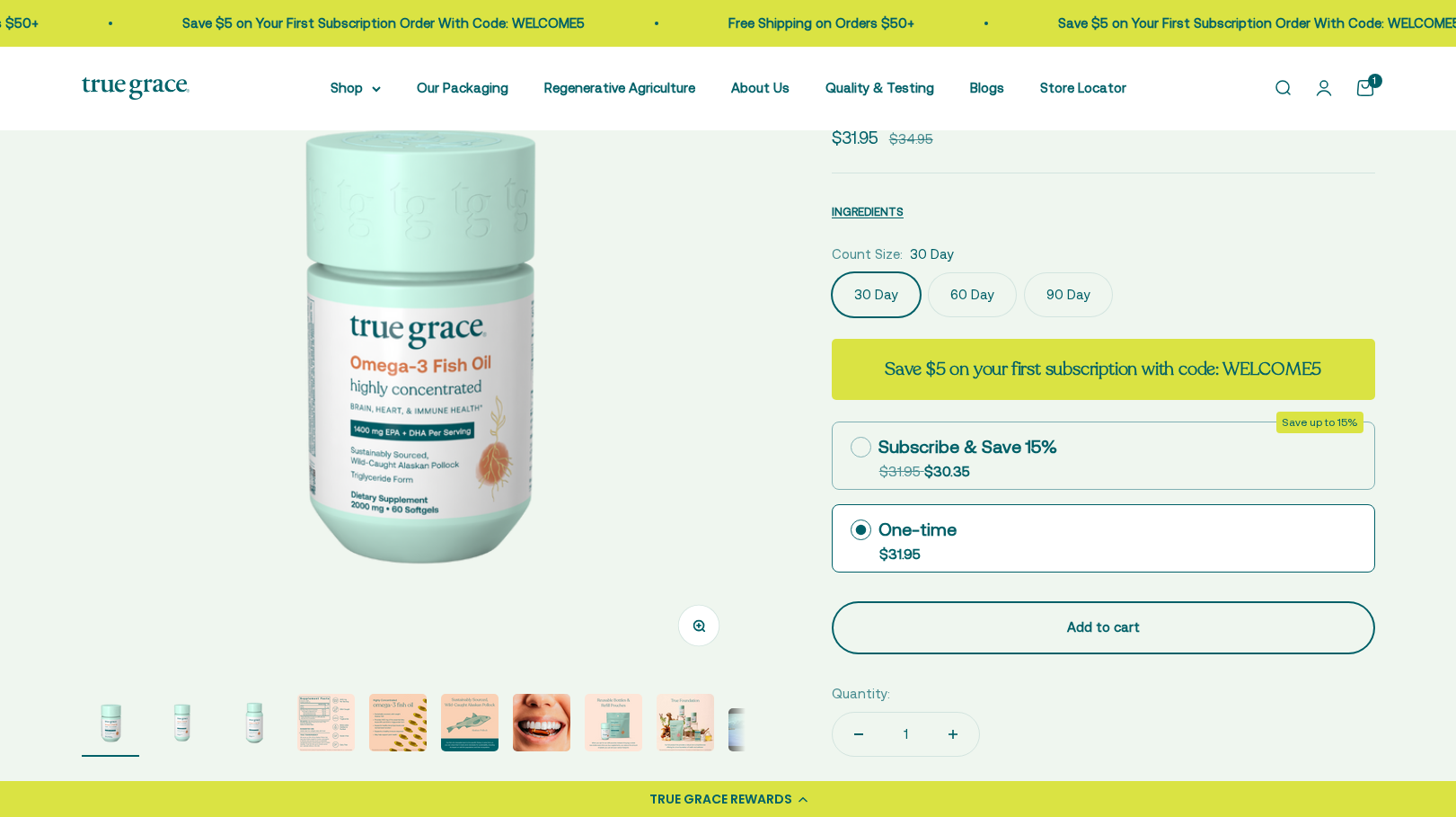
click at [1104, 625] on div "Add to cart" at bounding box center [1103, 627] width 472 height 21
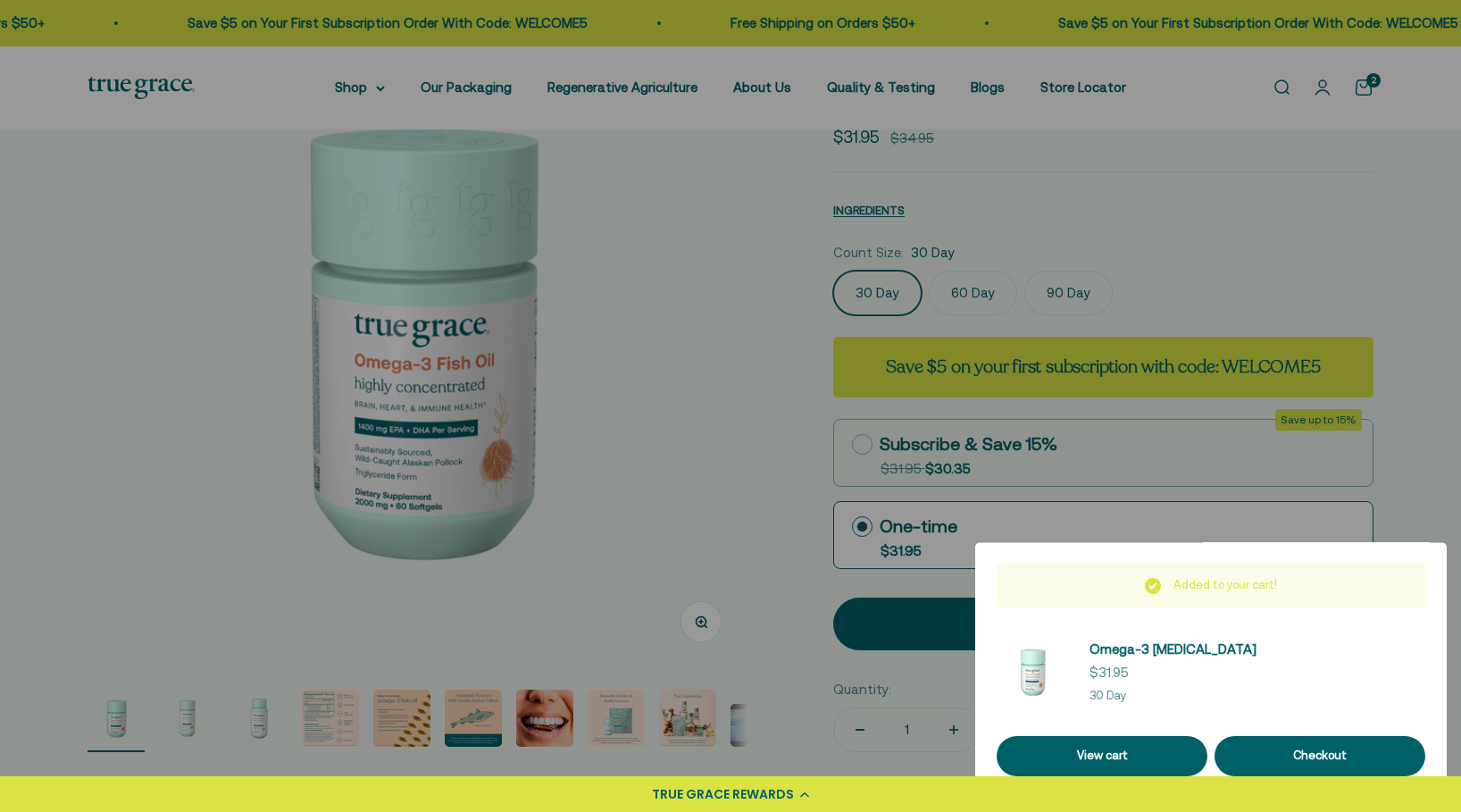
click at [714, 419] on div at bounding box center [730, 406] width 1461 height 812
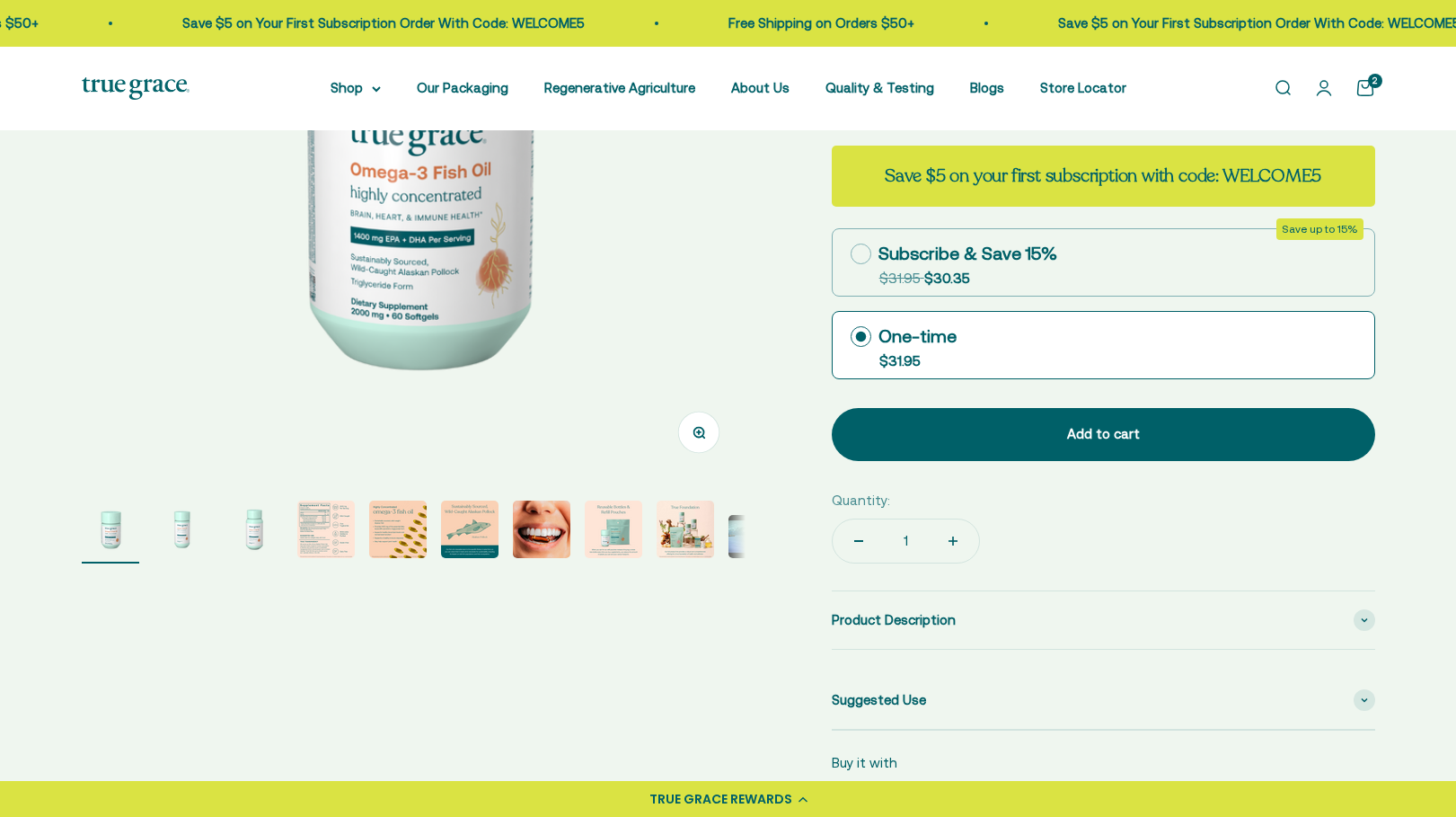
scroll to position [0, 0]
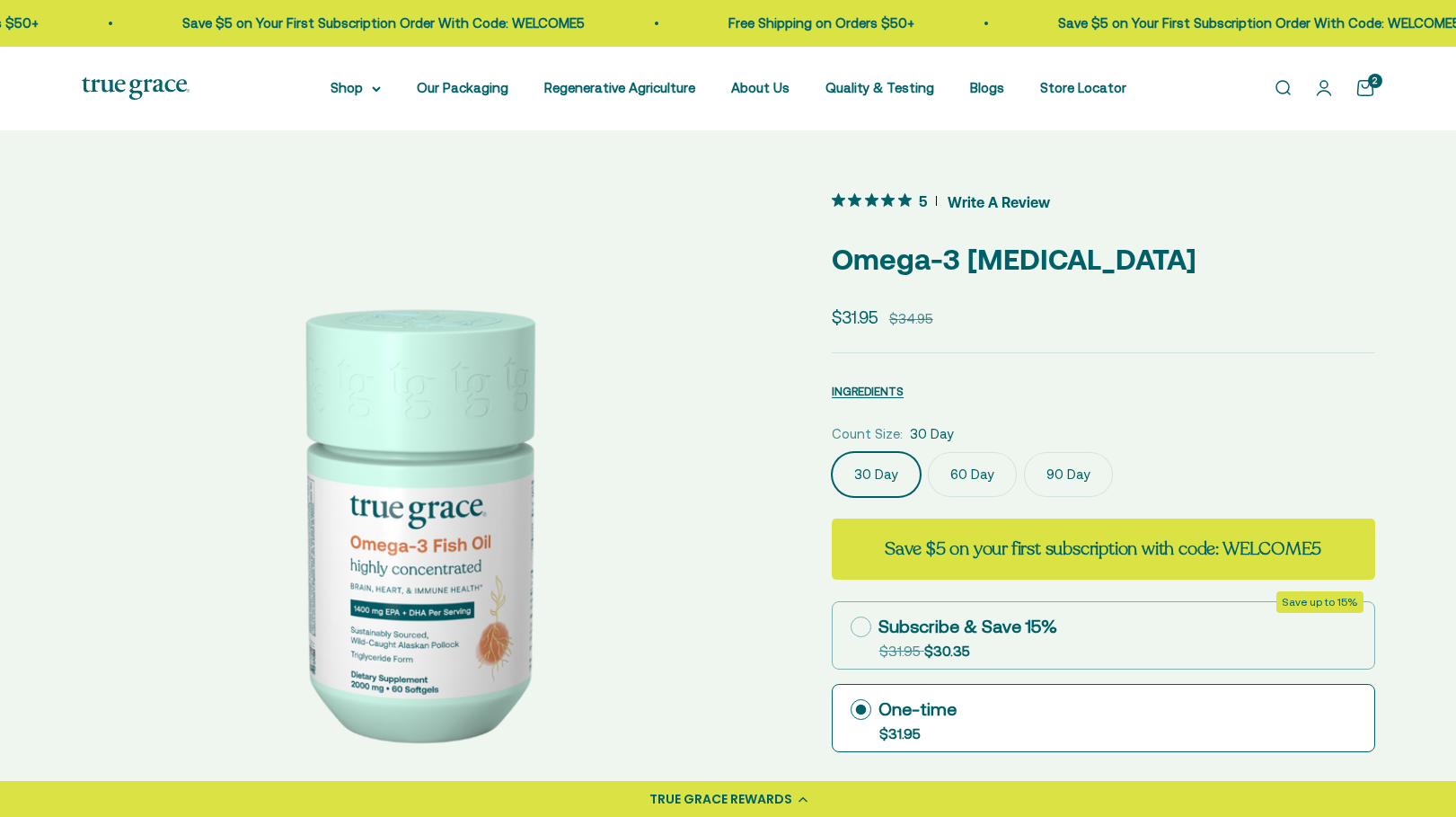
click at [1364, 90] on link "Open cart 2" at bounding box center [1364, 88] width 19 height 19
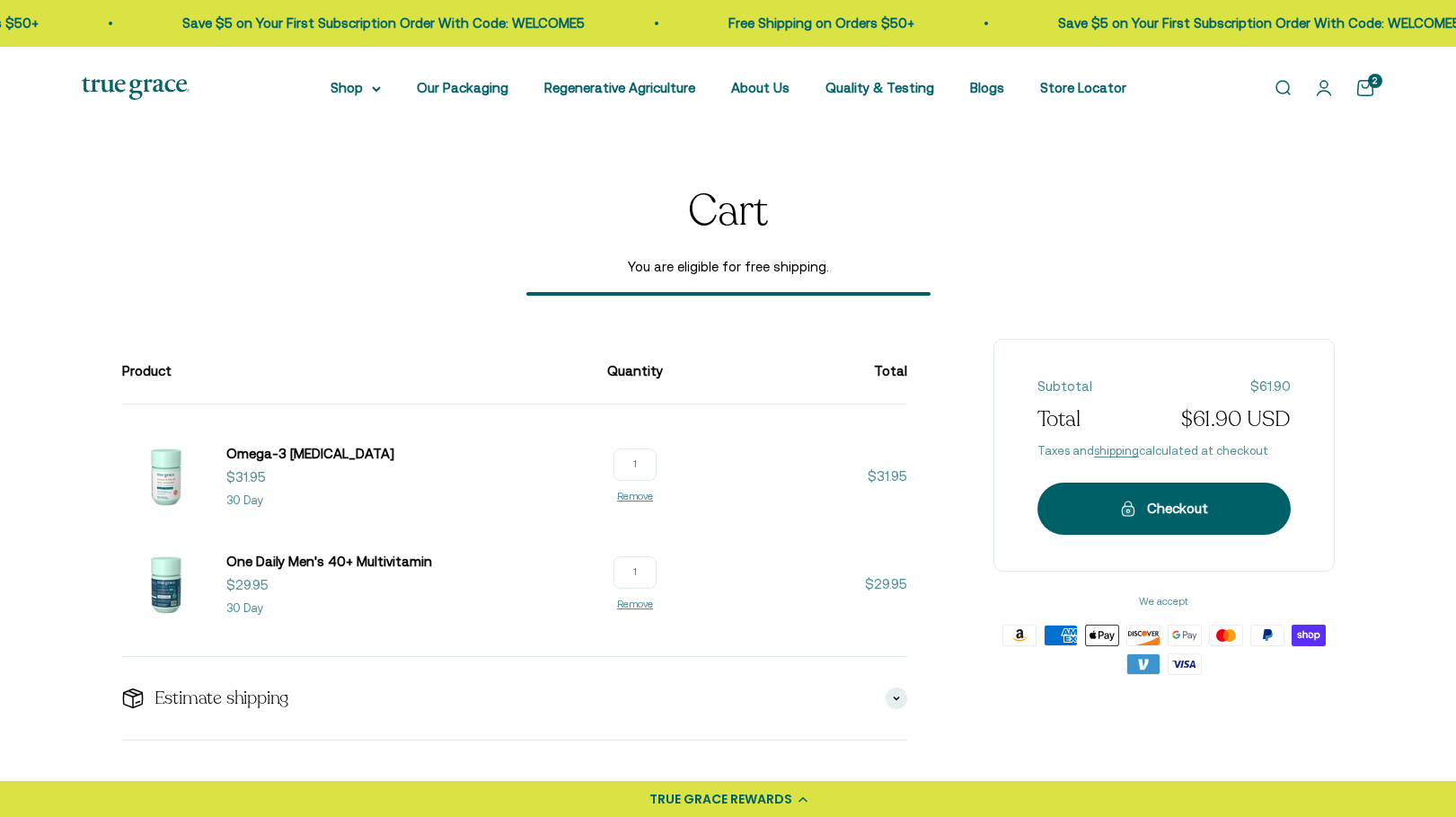
click at [779, 273] on span "You are eligible for free shipping." at bounding box center [728, 267] width 404 height 21
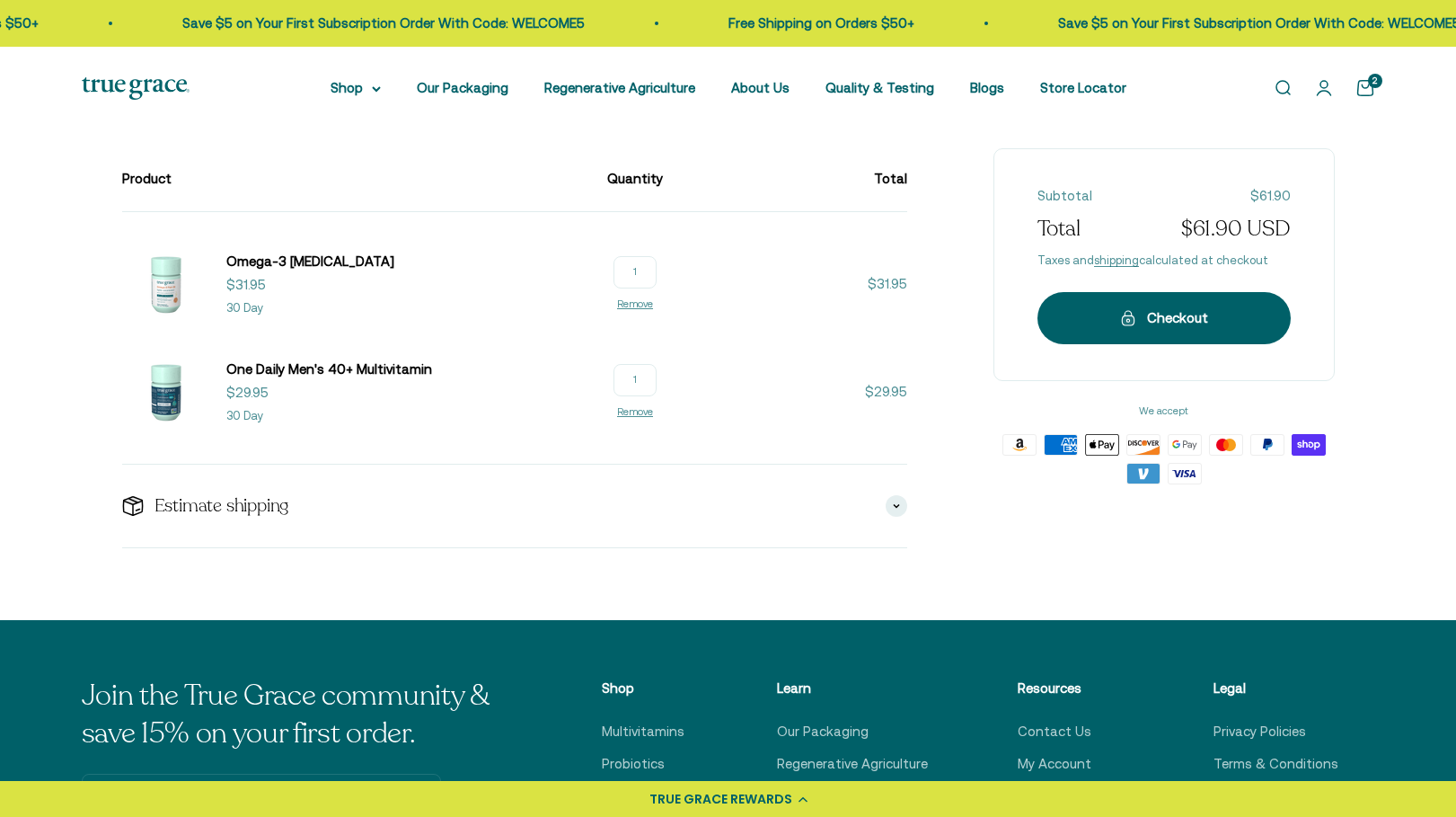
scroll to position [90, 0]
